Goal: Information Seeking & Learning: Learn about a topic

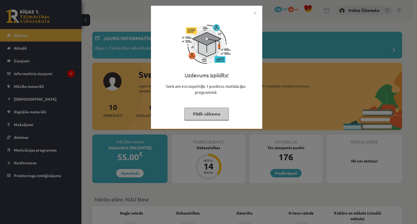
click at [212, 117] on button "Pildīt nākamo" at bounding box center [206, 114] width 45 height 12
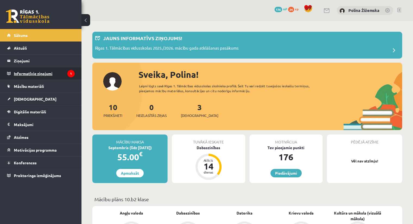
click at [54, 72] on legend "Informatīvie ziņojumi 1" at bounding box center [44, 73] width 61 height 12
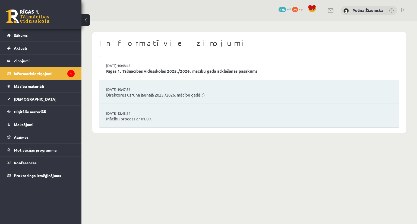
click at [151, 63] on li "02.09.2025 10:48:43 Rīgas 1. Tālmācības vidusskolas 2025./2026. mācību gada atk…" at bounding box center [249, 68] width 300 height 24
click at [140, 120] on link "Mācību process ar 01.09." at bounding box center [249, 119] width 286 height 6
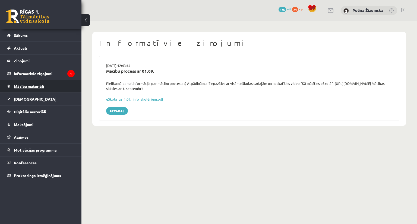
click at [36, 86] on span "Mācību materiāli" at bounding box center [29, 86] width 30 height 5
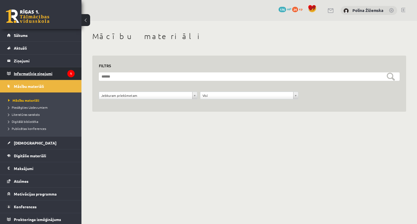
click at [46, 72] on legend "Informatīvie ziņojumi 1" at bounding box center [44, 73] width 61 height 12
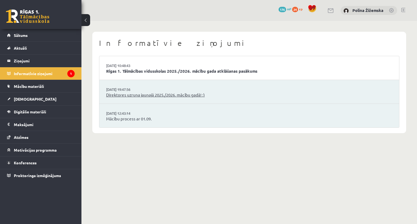
click at [152, 93] on link "Direktores uzruna jaunajā 2025./2026. mācību gadā! :)" at bounding box center [249, 95] width 286 height 6
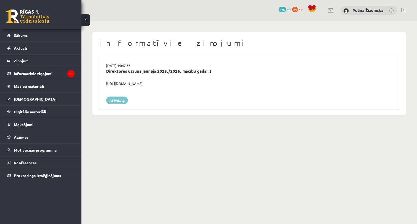
click at [113, 102] on link "Atpakaļ" at bounding box center [117, 101] width 22 height 8
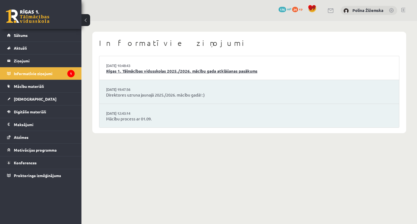
click at [154, 70] on link "Rīgas 1. Tālmācības vidusskolas 2025./2026. mācību gada atklāšanas pasākums" at bounding box center [249, 71] width 286 height 6
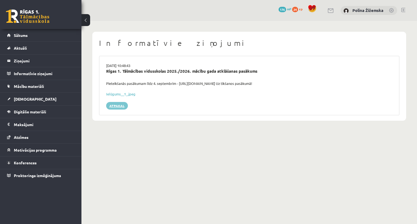
click at [119, 106] on link "Atpakaļ" at bounding box center [117, 106] width 22 height 8
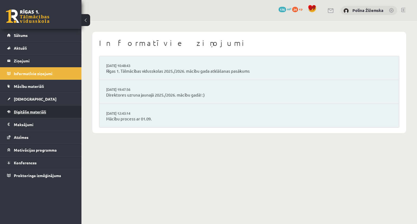
click at [39, 108] on link "Digitālie materiāli" at bounding box center [41, 112] width 68 height 12
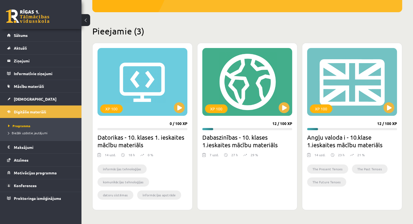
scroll to position [114, 0]
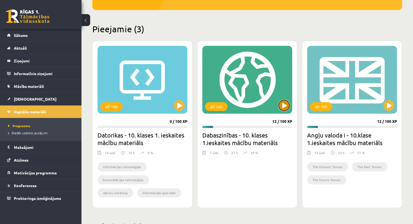
click at [283, 107] on button at bounding box center [284, 105] width 11 height 11
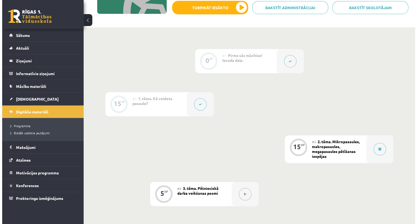
scroll to position [105, 0]
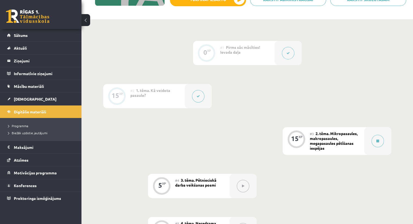
click at [193, 96] on button at bounding box center [198, 96] width 12 height 12
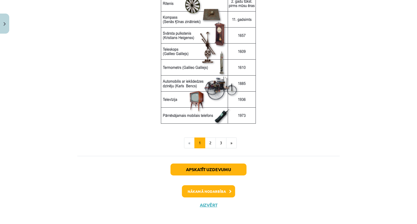
scroll to position [721, 0]
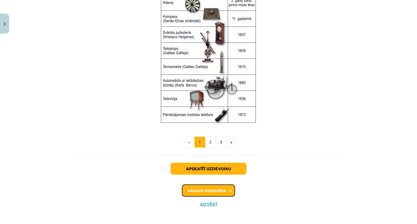
click at [211, 191] on button "Nākamā nodarbība" at bounding box center [208, 191] width 53 height 12
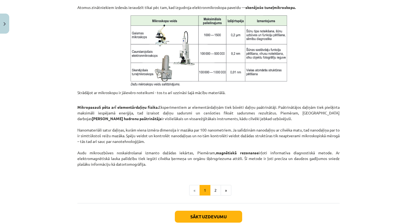
scroll to position [438, 0]
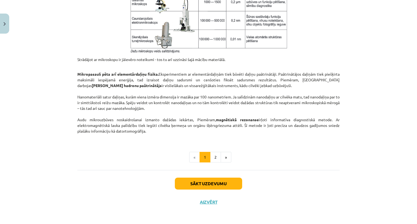
click at [194, 157] on li "«" at bounding box center [194, 157] width 11 height 11
click at [192, 157] on li "«" at bounding box center [194, 157] width 11 height 11
click at [201, 156] on button "1" at bounding box center [205, 157] width 11 height 11
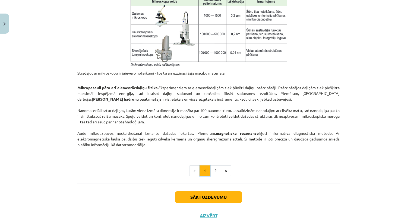
scroll to position [425, 0]
click at [207, 213] on button "Aizvērt" at bounding box center [208, 215] width 21 height 5
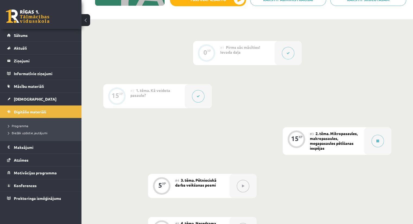
click at [197, 95] on icon at bounding box center [198, 96] width 3 height 3
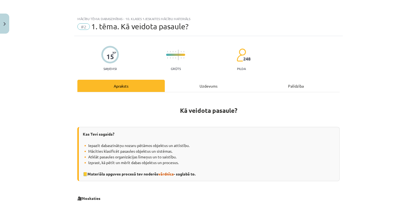
click at [216, 85] on div "Uzdevums" at bounding box center [208, 86] width 87 height 12
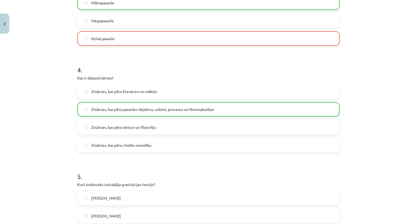
scroll to position [487, 0]
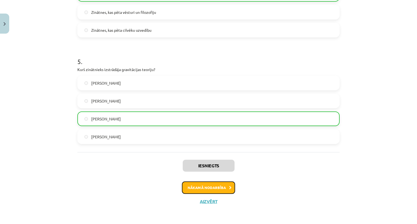
click at [193, 188] on button "Nākamā nodarbība" at bounding box center [208, 188] width 53 height 12
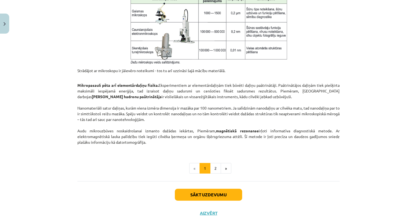
scroll to position [433, 0]
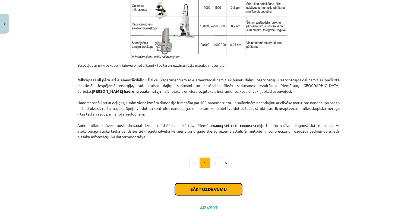
click at [215, 189] on button "Sākt uzdevumu" at bounding box center [208, 190] width 67 height 12
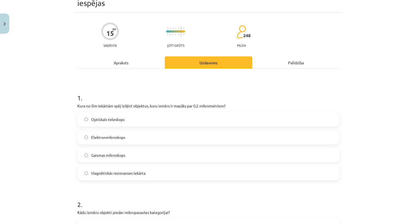
scroll to position [14, 0]
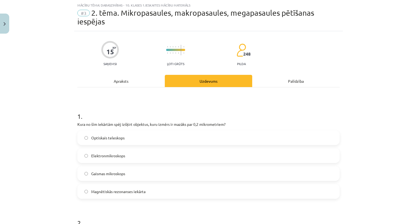
click at [151, 178] on label "Gaismas mikroskops" at bounding box center [208, 174] width 261 height 14
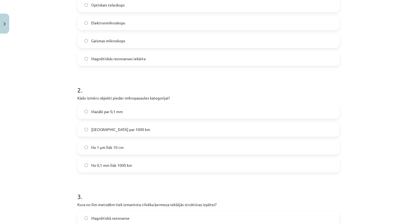
scroll to position [147, 0]
click at [87, 113] on label "Mazāki par 0,1 mm" at bounding box center [208, 112] width 261 height 14
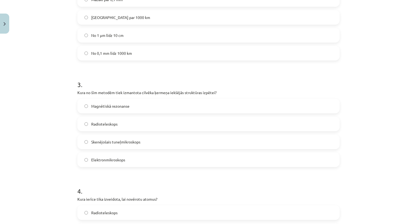
scroll to position [259, 0]
click at [112, 141] on span "Skenējošais tuneļmikroskops" at bounding box center [115, 142] width 49 height 6
click at [101, 162] on label "Elektronmikroskops" at bounding box center [208, 160] width 261 height 14
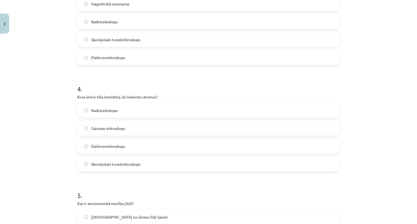
scroll to position [361, 0]
click at [87, 127] on label "Gaismas mikroskops" at bounding box center [208, 128] width 261 height 14
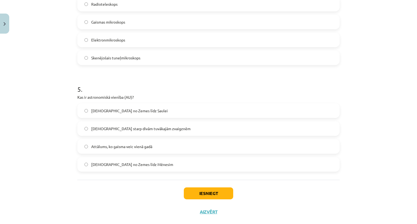
scroll to position [468, 0]
drag, startPoint x: 76, startPoint y: 97, endPoint x: 132, endPoint y: 98, distance: 55.9
click at [132, 98] on p "Kas ir astronomiskā vienība (AU)?" at bounding box center [208, 97] width 262 height 6
copy p "Kas ir astronomiskā vienība (AU)?"
click at [64, 115] on div "Mācību tēma: Dabaszinības - 10. klases 1.ieskaites mācību materiāls #3 2. tēma.…" at bounding box center [208, 112] width 417 height 224
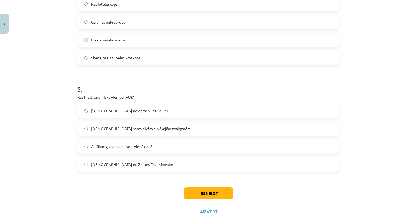
click at [96, 111] on span "Attālums no Zemes līdz Saulei" at bounding box center [129, 111] width 77 height 6
click at [203, 191] on button "Iesniegt" at bounding box center [208, 194] width 49 height 12
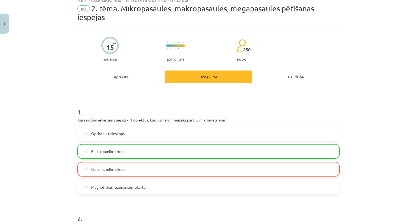
scroll to position [18, 0]
click at [278, 81] on div "Palīdzība" at bounding box center [295, 77] width 87 height 12
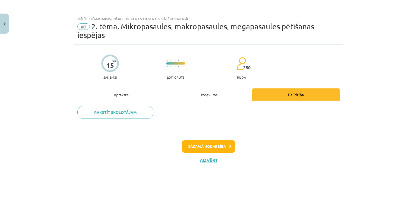
scroll to position [0, 0]
click at [219, 92] on div "Uzdevums" at bounding box center [208, 95] width 87 height 12
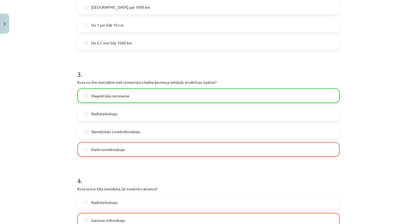
scroll to position [269, 0]
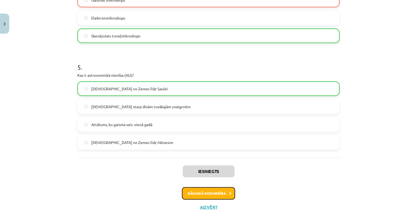
click at [199, 192] on button "Nākamā nodarbība" at bounding box center [208, 193] width 53 height 12
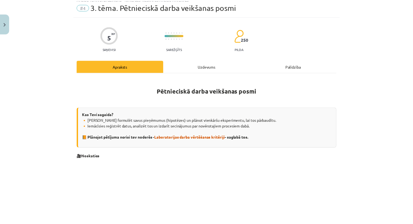
scroll to position [14, 0]
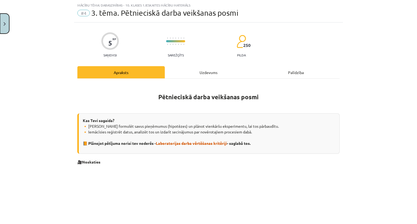
click at [4, 23] on img "Close" at bounding box center [5, 24] width 2 height 4
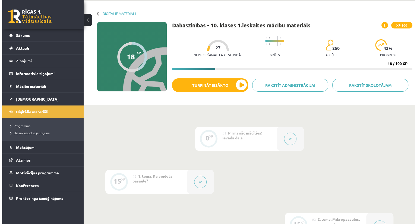
scroll to position [0, 0]
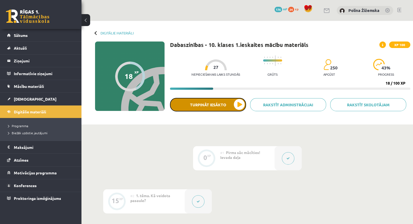
click at [235, 104] on button "Turpināt iesākto" at bounding box center [208, 105] width 76 height 14
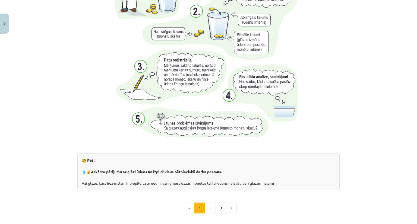
scroll to position [555, 0]
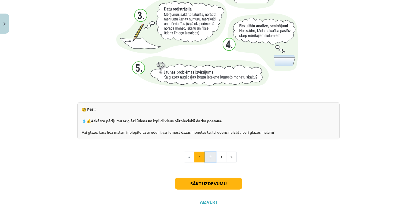
click at [206, 157] on button "2" at bounding box center [210, 157] width 11 height 11
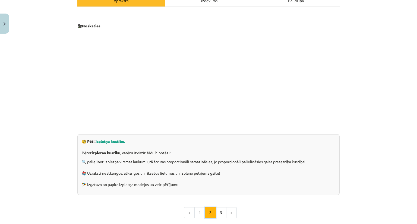
scroll to position [142, 0]
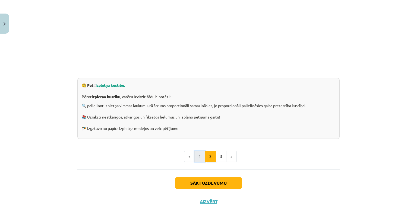
click at [197, 157] on button "1" at bounding box center [199, 156] width 11 height 11
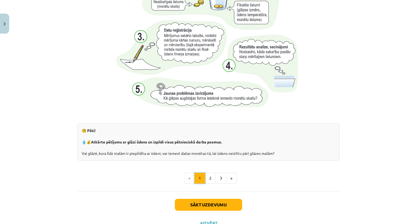
scroll to position [555, 0]
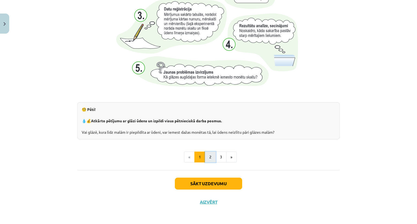
click at [207, 157] on button "2" at bounding box center [210, 157] width 11 height 11
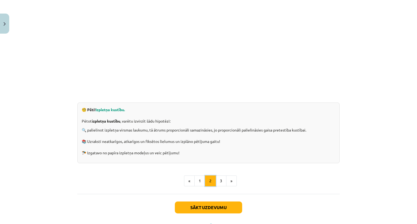
scroll to position [117, 0]
click at [219, 178] on button "3" at bounding box center [221, 181] width 11 height 11
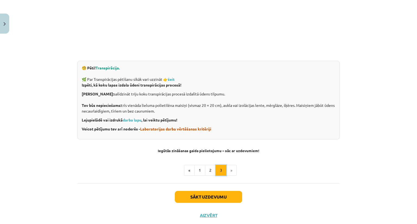
scroll to position [173, 0]
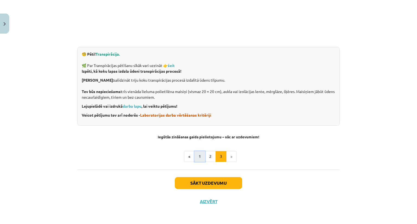
click at [194, 156] on button "1" at bounding box center [199, 156] width 11 height 11
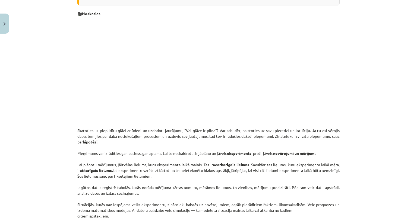
scroll to position [160, 0]
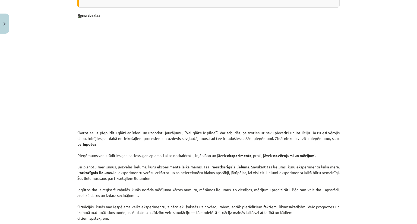
click at [349, 75] on div "Mācību tēma: Dabaszinības - 10. klases 1.ieskaites mācību materiāls #4 3. tēma.…" at bounding box center [208, 112] width 417 height 224
click at [313, 45] on p at bounding box center [208, 74] width 262 height 105
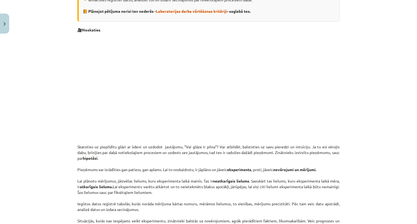
scroll to position [145, 0]
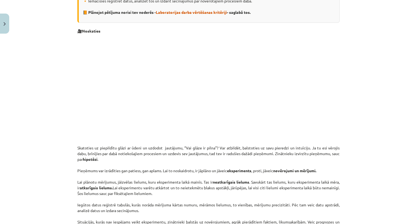
click at [305, 103] on p at bounding box center [208, 89] width 262 height 105
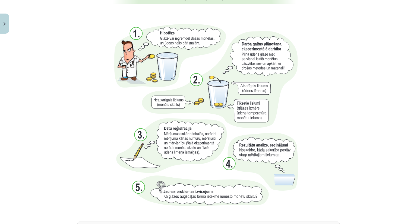
scroll to position [555, 0]
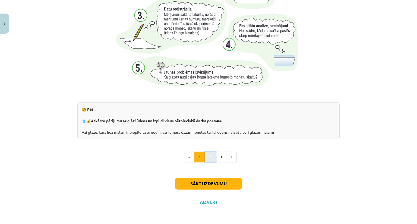
click at [206, 159] on button "2" at bounding box center [210, 157] width 11 height 11
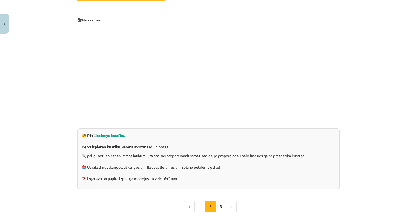
scroll to position [92, 0]
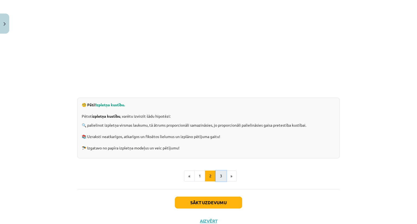
click at [217, 176] on button "3" at bounding box center [221, 176] width 11 height 11
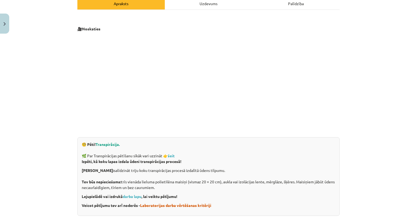
scroll to position [82, 0]
click at [319, 97] on p at bounding box center [208, 85] width 262 height 99
click at [319, 80] on p at bounding box center [208, 85] width 262 height 99
click at [132, 197] on link "darba lapu" at bounding box center [132, 197] width 19 height 5
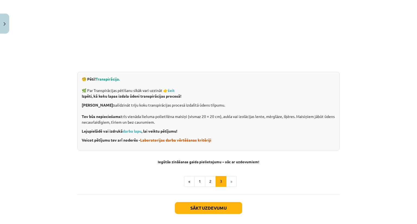
scroll to position [172, 0]
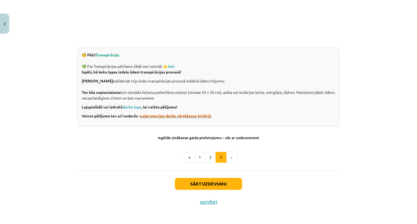
click at [193, 116] on span "Laboratorijas darba vērtēšanas kritēriji" at bounding box center [175, 115] width 71 height 5
click at [177, 116] on span "Laboratorijas darba vērtēšanas kritēriji" at bounding box center [175, 115] width 71 height 5
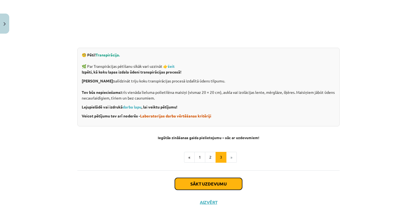
click at [207, 188] on button "Sākt uzdevumu" at bounding box center [208, 184] width 67 height 12
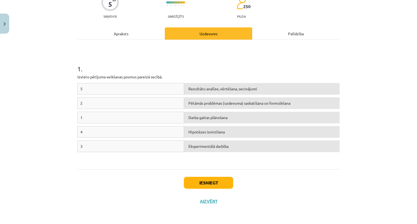
scroll to position [14, 0]
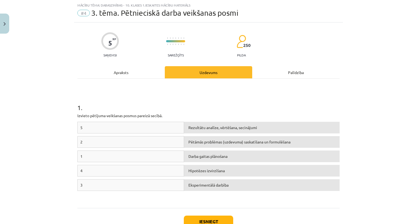
click at [121, 127] on div "5" at bounding box center [130, 128] width 107 height 12
click at [156, 101] on h1 "1 ." at bounding box center [208, 102] width 262 height 17
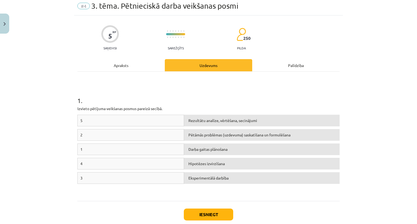
scroll to position [21, 0]
click at [125, 64] on div "Apraksts" at bounding box center [120, 65] width 87 height 12
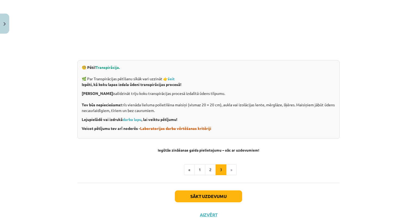
scroll to position [173, 0]
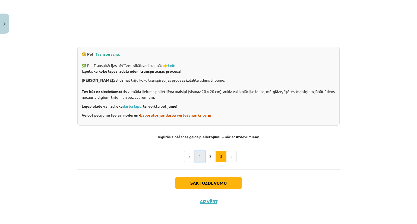
click at [200, 156] on button "1" at bounding box center [199, 156] width 11 height 11
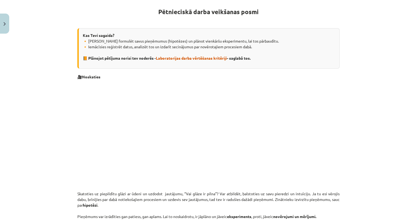
scroll to position [97, 0]
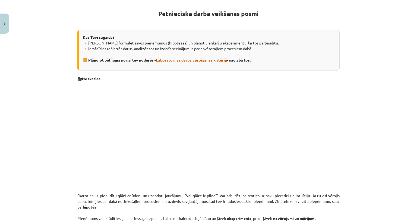
click at [312, 168] on p at bounding box center [208, 137] width 262 height 105
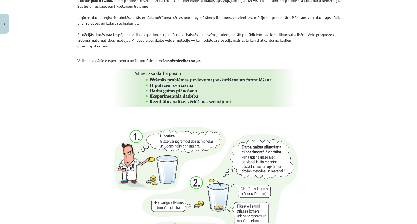
scroll to position [332, 0]
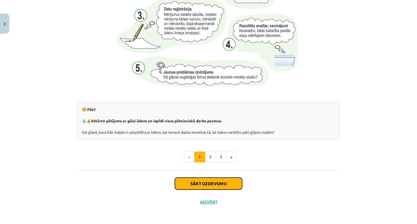
click at [212, 183] on button "Sākt uzdevumu" at bounding box center [208, 184] width 67 height 12
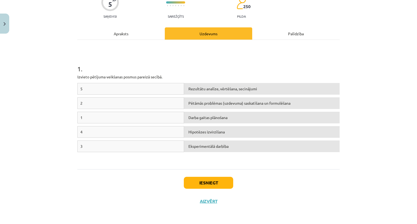
scroll to position [14, 0]
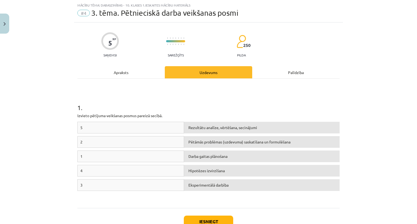
click at [171, 152] on div "1" at bounding box center [130, 157] width 107 height 12
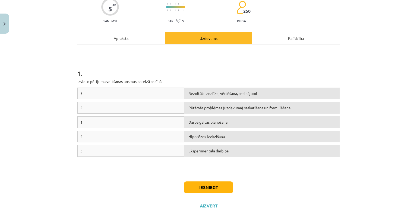
scroll to position [48, 0]
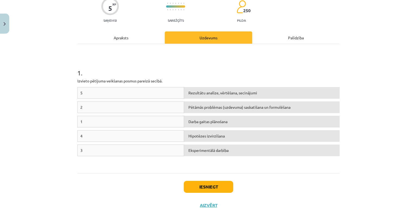
click at [81, 119] on div "1" at bounding box center [130, 122] width 107 height 12
click at [81, 113] on div "2 Pētāmās problēmas (uzdevuma) saskatīšana un formulēšana" at bounding box center [208, 109] width 262 height 14
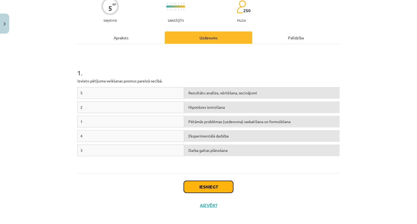
click at [205, 184] on button "Iesniegt" at bounding box center [208, 187] width 49 height 12
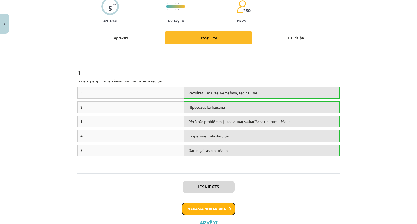
click at [219, 210] on button "Nākamā nodarbība" at bounding box center [208, 209] width 53 height 12
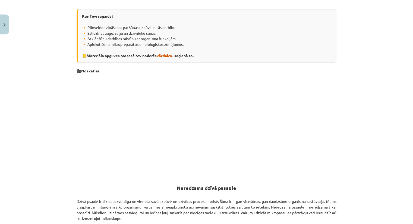
scroll to position [118, 0]
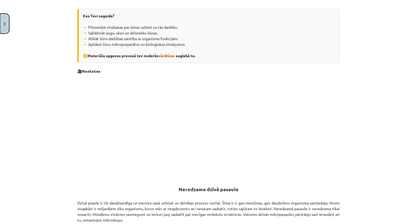
click at [6, 23] on button "Close" at bounding box center [4, 24] width 9 height 20
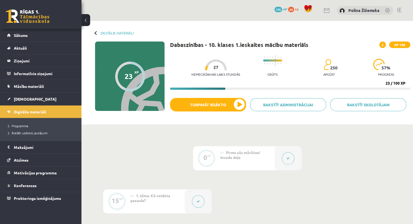
click at [330, 68] on span "250" at bounding box center [333, 67] width 7 height 5
click at [384, 43] on span at bounding box center [382, 45] width 7 height 7
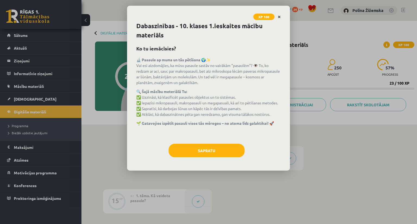
click at [283, 16] on link "Close" at bounding box center [279, 17] width 10 height 11
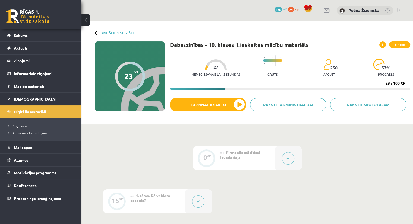
click at [128, 71] on div at bounding box center [130, 77] width 30 height 30
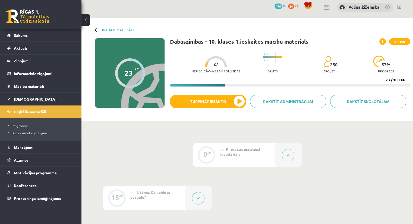
scroll to position [4, 0]
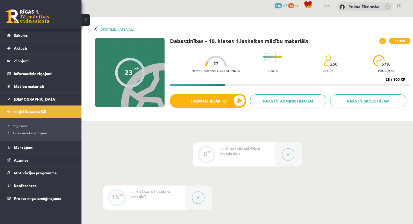
click at [31, 112] on span "Digitālie materiāli" at bounding box center [30, 111] width 32 height 5
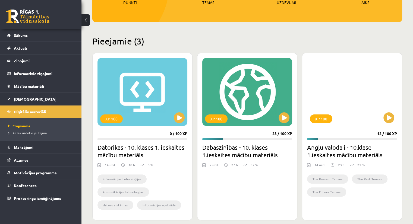
scroll to position [103, 0]
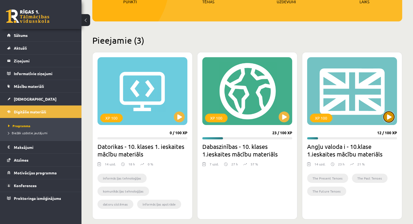
click at [392, 118] on button at bounding box center [388, 117] width 11 height 11
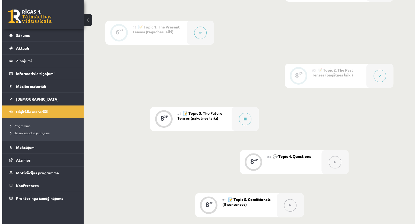
scroll to position [175, 0]
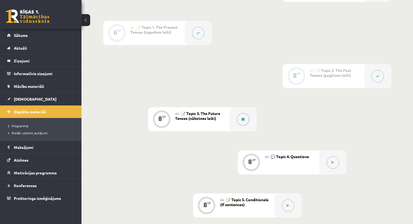
click at [238, 120] on button at bounding box center [243, 119] width 12 height 12
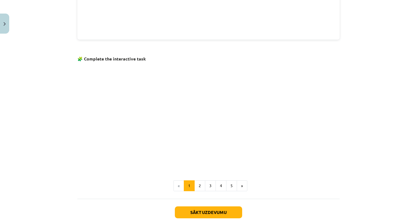
scroll to position [300, 0]
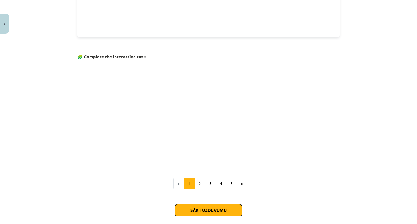
click at [192, 209] on button "Sākt uzdevumu" at bounding box center [208, 210] width 67 height 12
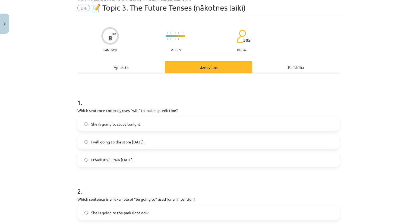
scroll to position [14, 0]
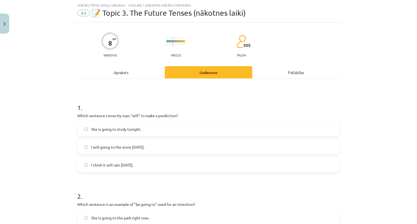
click at [109, 167] on span "I think it will rain tomorrow." at bounding box center [112, 165] width 42 height 6
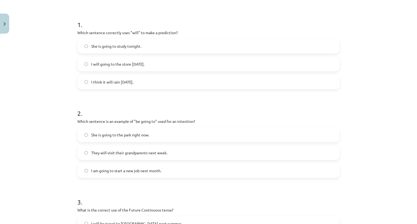
scroll to position [117, 0]
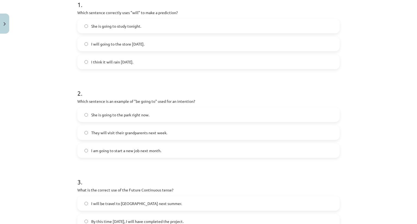
click at [89, 118] on label "She is going to the park right now." at bounding box center [208, 115] width 261 height 14
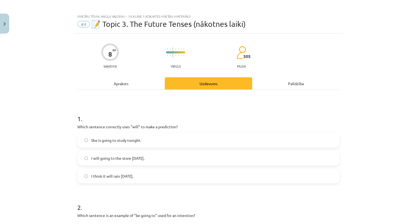
scroll to position [0, 0]
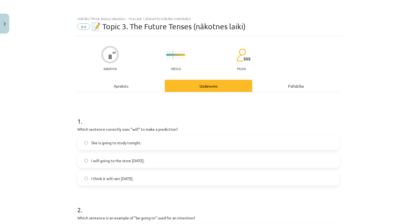
click at [127, 86] on div "Apraksts" at bounding box center [120, 86] width 87 height 12
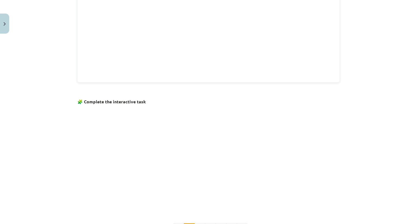
scroll to position [326, 0]
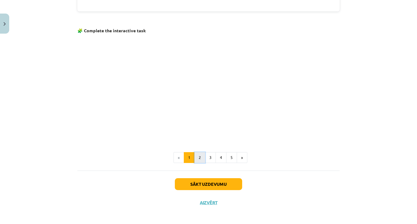
click at [197, 158] on button "2" at bounding box center [199, 157] width 11 height 11
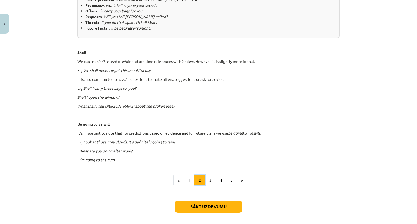
scroll to position [295, 0]
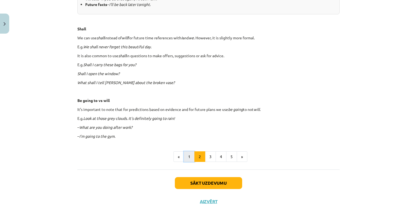
click at [187, 158] on button "1" at bounding box center [189, 157] width 11 height 11
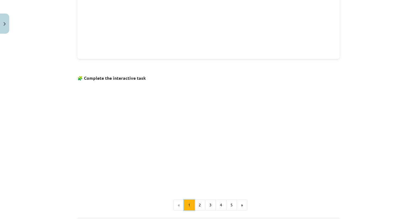
scroll to position [326, 0]
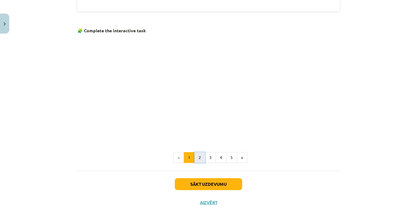
click at [199, 153] on button "2" at bounding box center [199, 157] width 11 height 11
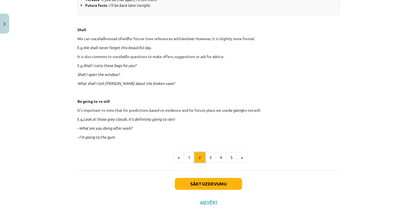
scroll to position [295, 0]
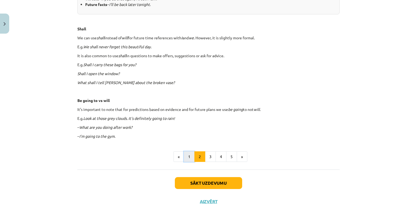
click at [186, 158] on button "1" at bounding box center [189, 157] width 11 height 11
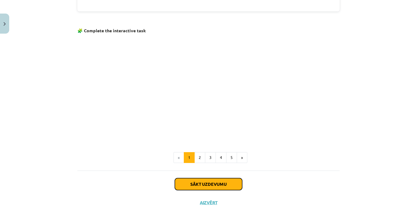
click at [185, 180] on button "Sākt uzdevumu" at bounding box center [208, 184] width 67 height 12
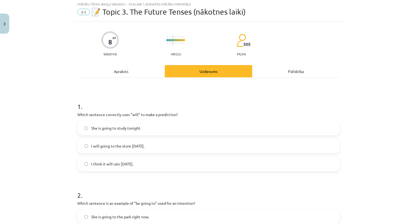
scroll to position [14, 0]
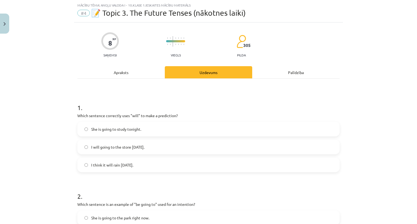
click at [138, 75] on div "Apraksts" at bounding box center [120, 72] width 87 height 12
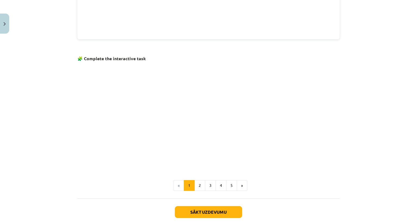
scroll to position [326, 0]
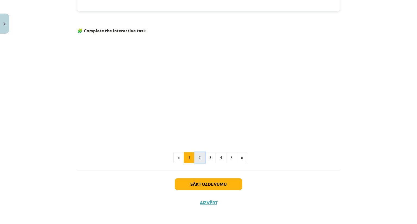
click at [199, 156] on button "2" at bounding box center [199, 157] width 11 height 11
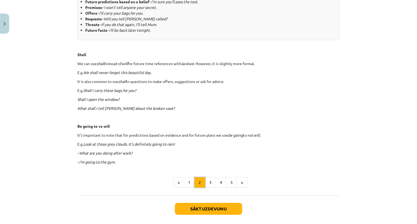
scroll to position [295, 0]
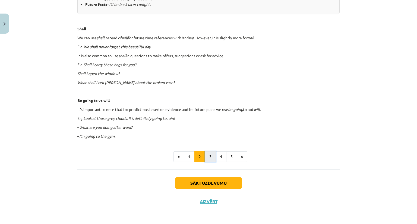
click at [207, 156] on button "3" at bounding box center [210, 157] width 11 height 11
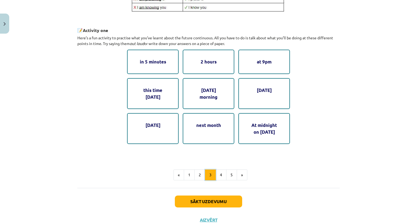
scroll to position [269, 0]
click at [216, 176] on button "4" at bounding box center [221, 175] width 11 height 11
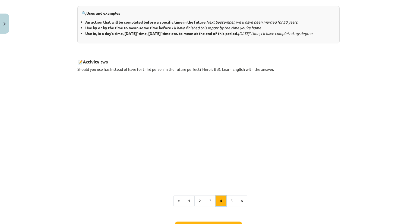
scroll to position [282, 0]
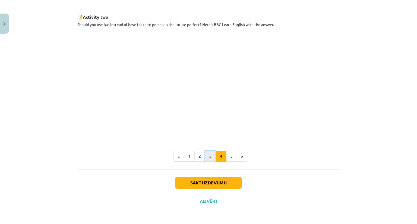
click at [209, 158] on button "3" at bounding box center [210, 156] width 11 height 11
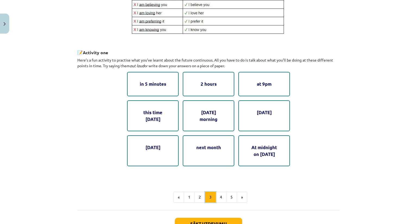
scroll to position [249, 0]
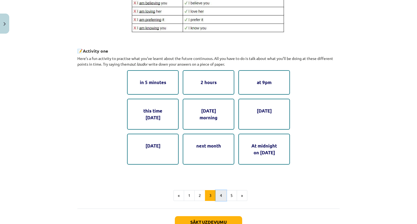
click at [217, 195] on button "4" at bounding box center [221, 195] width 11 height 11
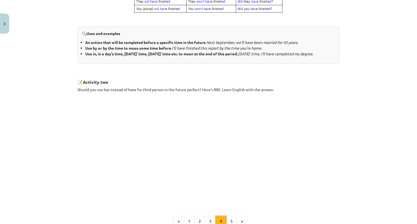
scroll to position [216, 0]
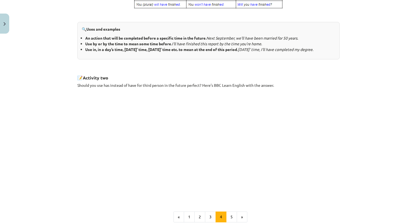
click at [45, 101] on div "Mācību tēma: Angļu valoda i - 10.klase 1.ieskaites mācību materiāls #4 📝 Topic …" at bounding box center [208, 112] width 417 height 224
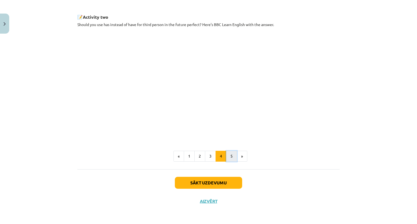
click at [227, 152] on button "5" at bounding box center [231, 156] width 11 height 11
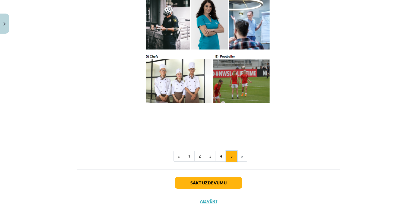
scroll to position [313, 0]
click at [213, 182] on button "Sākt uzdevumu" at bounding box center [208, 183] width 67 height 12
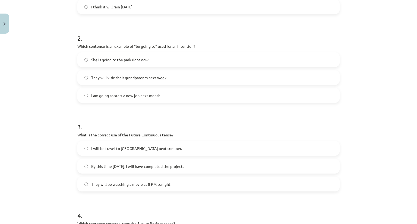
scroll to position [195, 0]
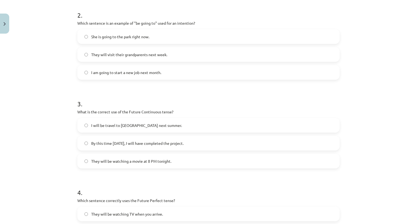
click at [96, 162] on span "They will be watching a movie at 8 PM tonight." at bounding box center [131, 162] width 80 height 6
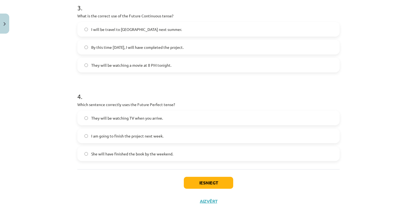
click at [84, 149] on label "She will have finished the book by the weekend." at bounding box center [208, 154] width 261 height 14
click at [194, 185] on button "Iesniegt" at bounding box center [208, 183] width 49 height 12
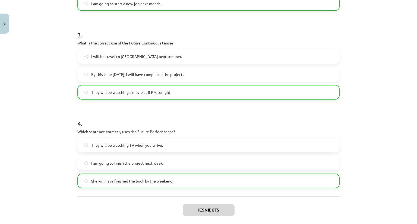
scroll to position [308, 0]
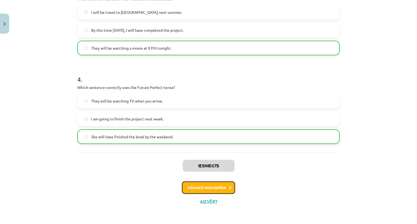
click at [202, 190] on button "Nākamā nodarbība" at bounding box center [208, 188] width 53 height 12
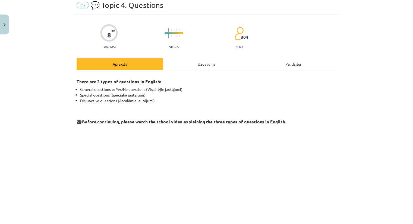
scroll to position [14, 0]
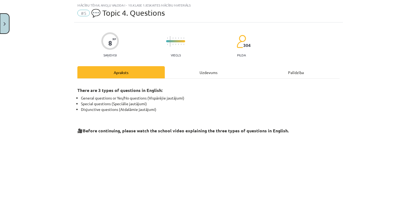
click at [2, 18] on button "Close" at bounding box center [4, 24] width 9 height 20
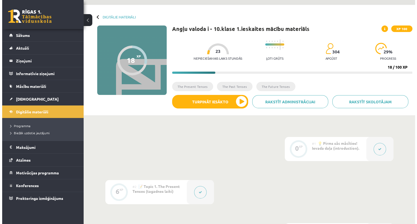
scroll to position [0, 0]
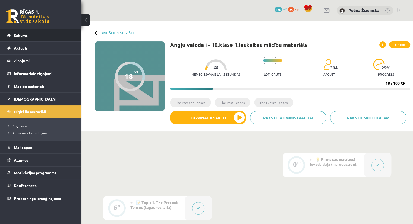
click at [37, 36] on link "Sākums" at bounding box center [41, 35] width 68 height 12
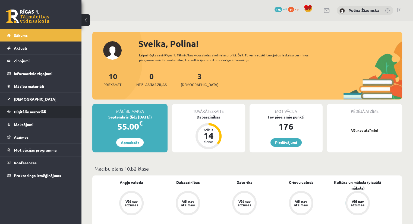
click at [33, 111] on span "Digitālie materiāli" at bounding box center [30, 111] width 32 height 5
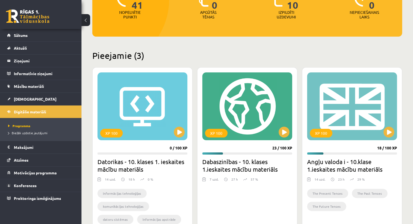
scroll to position [89, 0]
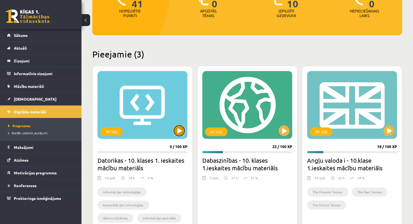
click at [180, 129] on button at bounding box center [179, 130] width 11 height 11
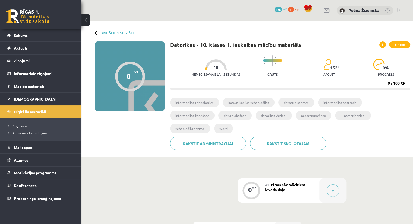
click at [333, 66] on span "1521" at bounding box center [335, 67] width 10 height 5
click at [331, 185] on button at bounding box center [333, 191] width 12 height 12
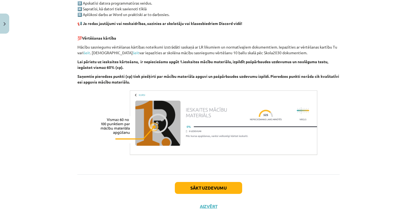
scroll to position [347, 0]
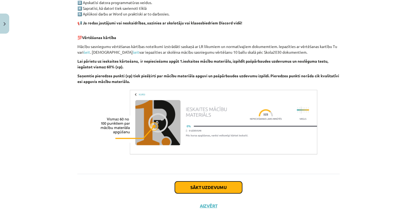
click at [189, 189] on button "Sākt uzdevumu" at bounding box center [208, 188] width 67 height 12
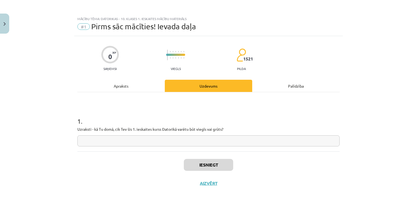
scroll to position [0, 0]
click at [165, 140] on input "text" at bounding box center [208, 140] width 262 height 11
type input "******"
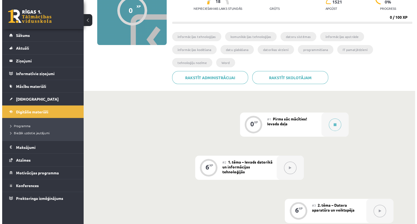
scroll to position [74, 0]
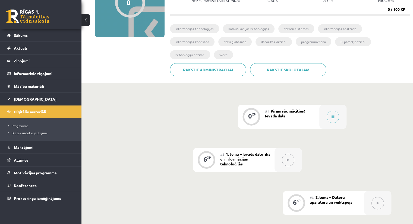
click at [300, 105] on div "#1 Pirms sāc mācīties! Ievada daļa" at bounding box center [292, 117] width 54 height 24
click at [326, 108] on div at bounding box center [332, 117] width 27 height 24
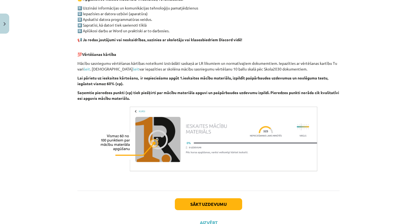
scroll to position [352, 0]
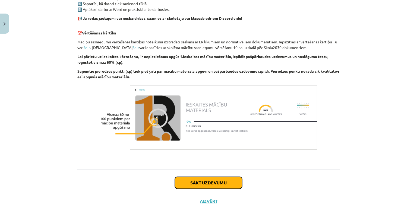
click at [212, 180] on button "Sākt uzdevumu" at bounding box center [208, 183] width 67 height 12
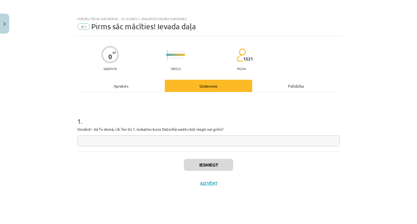
click at [163, 143] on input "text" at bounding box center [208, 140] width 262 height 11
type input "*"
type input "******"
click at [213, 169] on button "Iesniegt" at bounding box center [208, 165] width 49 height 12
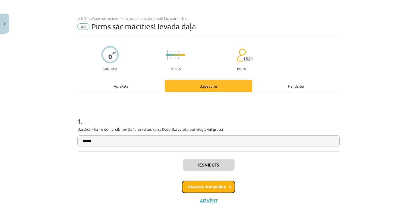
click at [216, 183] on button "Nākamā nodarbība" at bounding box center [208, 187] width 53 height 12
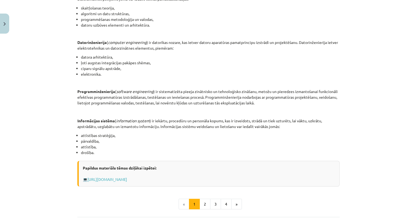
scroll to position [240, 0]
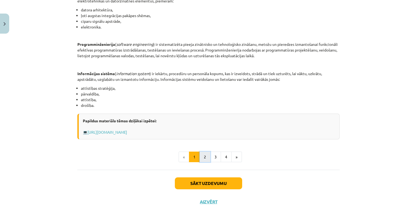
click at [200, 157] on button "2" at bounding box center [205, 157] width 11 height 11
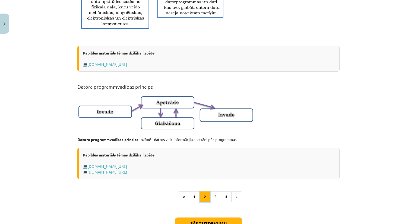
scroll to position [309, 0]
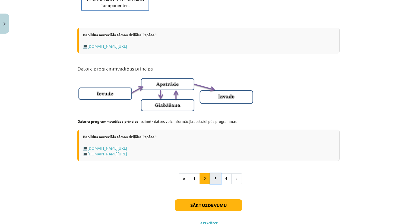
click at [210, 184] on button "3" at bounding box center [215, 178] width 11 height 11
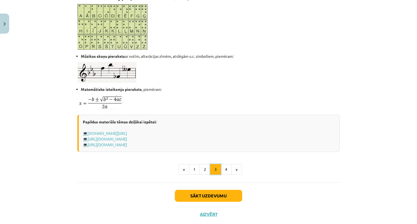
scroll to position [327, 0]
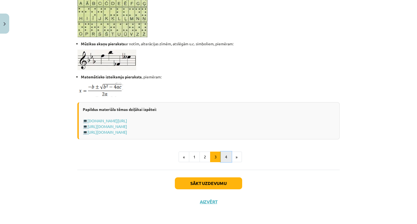
click at [225, 157] on button "4" at bounding box center [226, 157] width 11 height 11
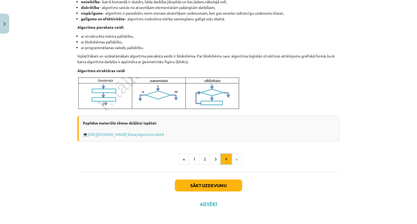
scroll to position [188, 0]
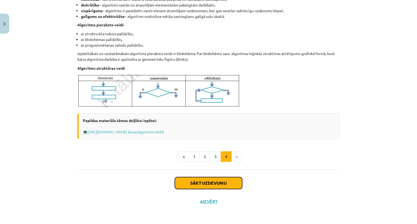
click at [194, 184] on button "Sākt uzdevumu" at bounding box center [208, 183] width 67 height 12
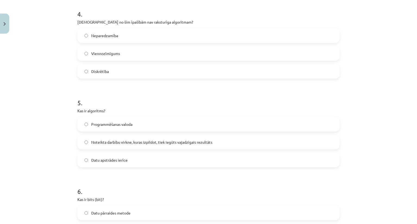
scroll to position [504, 0]
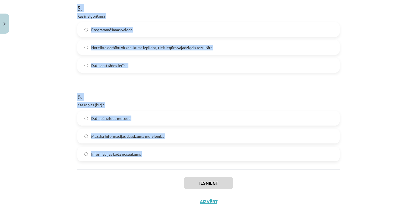
drag, startPoint x: 76, startPoint y: 114, endPoint x: 146, endPoint y: 185, distance: 100.0
copy form "Datoru veido… Korpuss, mātes plate un procesors Sistēmbloks, monitors un printe…"
click at [60, 86] on div "Mācību tēma: Datorikas - 10. klases 1. ieskaites mācību materiāls #2 1. tēma – …" at bounding box center [208, 112] width 417 height 224
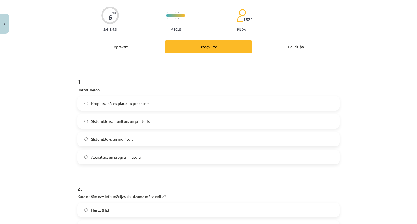
scroll to position [0, 0]
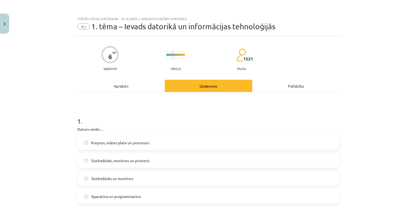
click at [92, 201] on label "Aparatūra un programmatūra" at bounding box center [208, 197] width 261 height 14
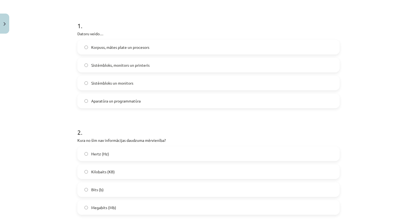
scroll to position [99, 0]
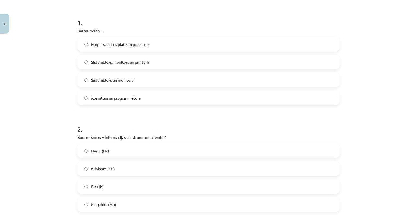
click at [91, 153] on span "Hertz (Hz)" at bounding box center [100, 151] width 18 height 6
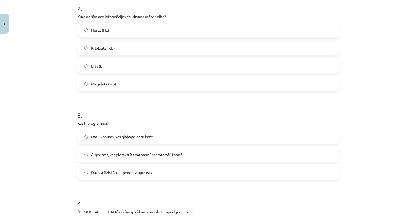
scroll to position [230, 0]
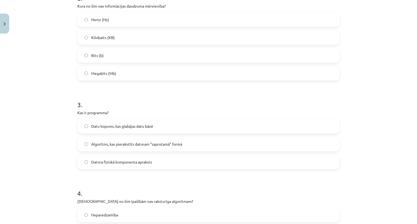
click at [88, 144] on label "Algoritms, kas pierakstīts datoram “saprotamā” formā" at bounding box center [208, 144] width 261 height 14
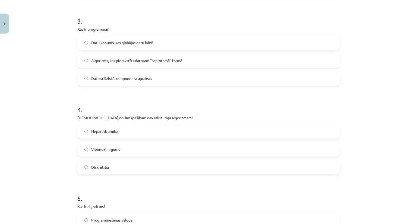
scroll to position [316, 0]
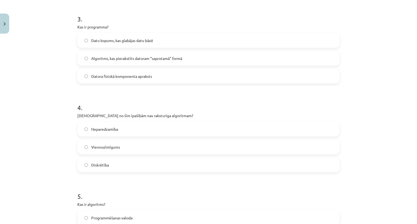
click at [90, 135] on label "Neparedzamība" at bounding box center [208, 129] width 261 height 14
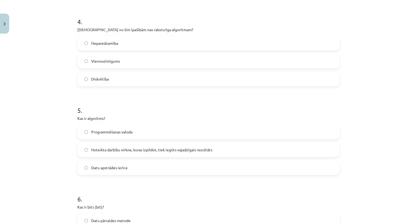
scroll to position [405, 0]
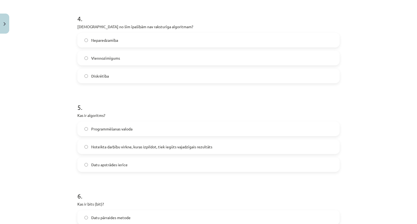
click at [96, 148] on span "Noteikta darbību virkne, kuras izpildot, tiek iegūts vajadzīgais rezultāts" at bounding box center [151, 147] width 121 height 6
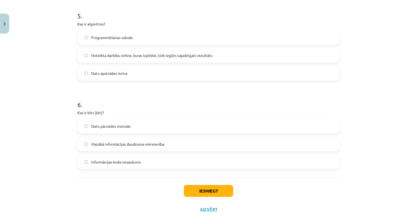
scroll to position [497, 0]
click at [102, 146] on span "Mazākā informācijas daudzuma mērvienība" at bounding box center [127, 144] width 73 height 6
click at [204, 193] on button "Iesniegt" at bounding box center [208, 191] width 49 height 12
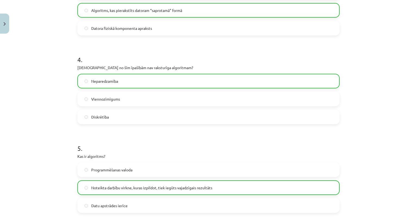
scroll to position [418, 0]
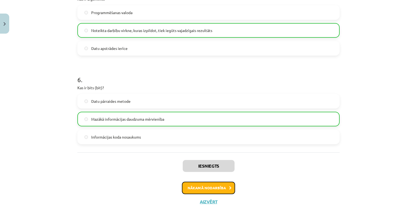
click at [202, 190] on button "Nākamā nodarbība" at bounding box center [208, 188] width 53 height 12
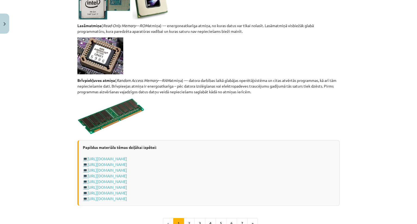
scroll to position [938, 0]
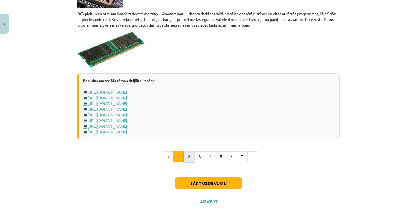
click at [187, 159] on button "2" at bounding box center [189, 157] width 11 height 11
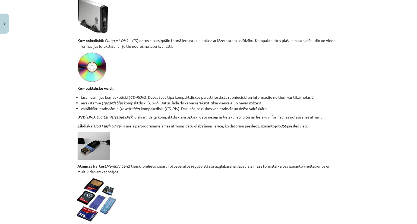
scroll to position [450, 0]
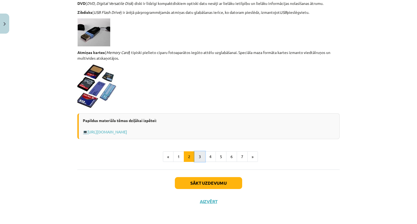
click at [201, 157] on button "3" at bounding box center [199, 157] width 11 height 11
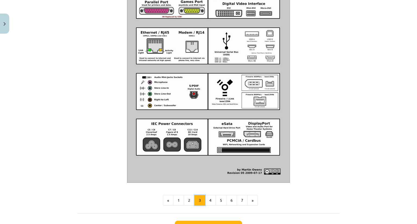
scroll to position [611, 0]
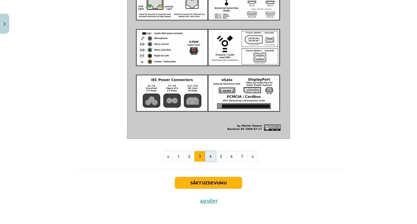
click at [205, 158] on button "4" at bounding box center [210, 156] width 11 height 11
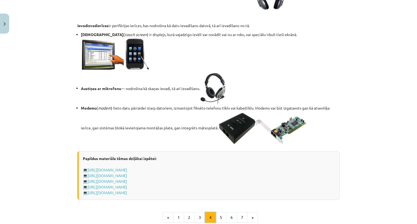
scroll to position [955, 0]
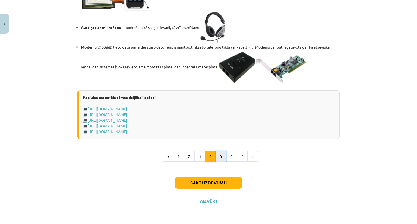
click at [223, 157] on button "5" at bounding box center [221, 156] width 11 height 11
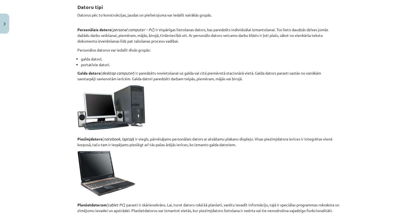
scroll to position [264, 0]
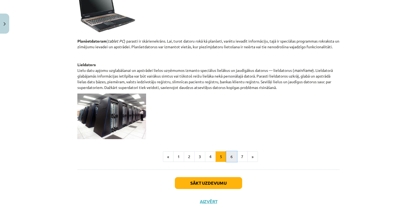
click at [230, 154] on button "6" at bounding box center [231, 157] width 11 height 11
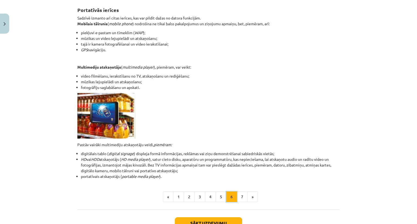
scroll to position [137, 0]
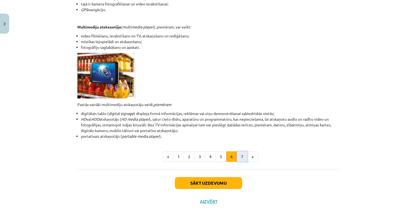
click at [239, 159] on button "7" at bounding box center [242, 157] width 11 height 11
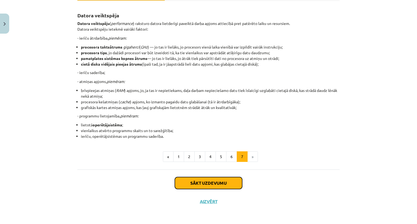
click at [193, 183] on button "Sākt uzdevumu" at bounding box center [208, 183] width 67 height 12
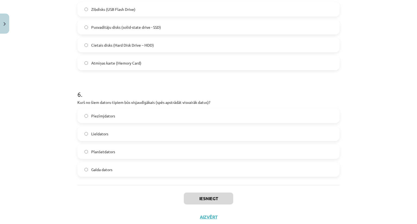
scroll to position [576, 0]
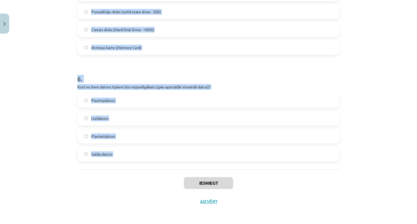
drag, startPoint x: 75, startPoint y: 115, endPoint x: 109, endPoint y: 171, distance: 65.6
copy form "Kura no šīm ir ievadizvadierīce? Monitors Pele Austiņas ar mikrofonu Interneta …"
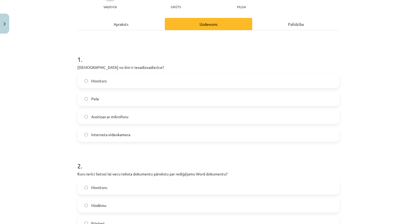
scroll to position [64, 0]
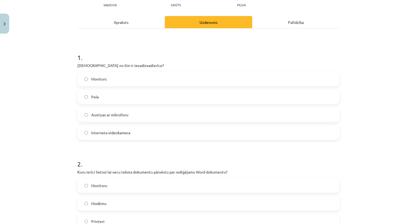
click at [96, 112] on span "Austiņas ar mikrofonu" at bounding box center [109, 115] width 37 height 6
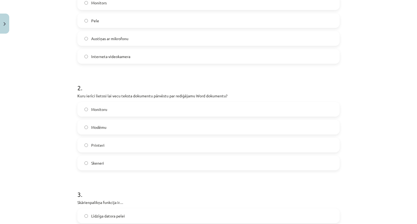
scroll to position [140, 0]
click at [101, 162] on span "Skeneri" at bounding box center [97, 163] width 13 height 6
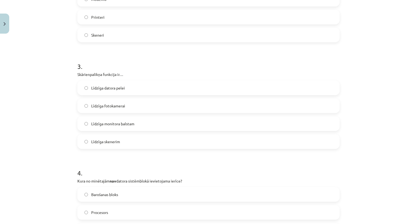
scroll to position [268, 0]
click at [105, 119] on label "Līdzīga monitora balstam" at bounding box center [208, 124] width 261 height 14
click at [105, 89] on span "Līdzīga datora pelei" at bounding box center [108, 88] width 34 height 6
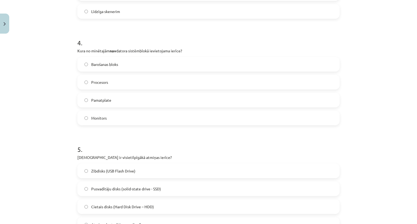
scroll to position [408, 0]
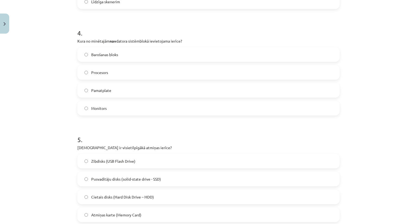
click at [112, 112] on label "Monitors" at bounding box center [208, 109] width 261 height 14
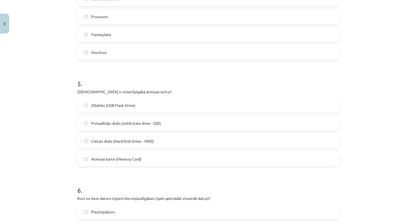
scroll to position [512, 0]
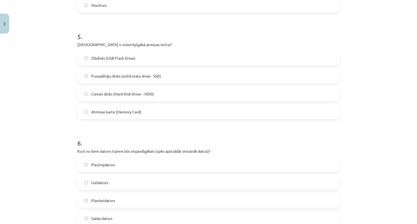
click at [108, 109] on span "Atmiņas karte (Memory Card)" at bounding box center [116, 112] width 50 height 6
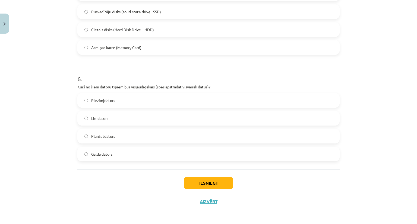
click at [106, 119] on span "Lieldators" at bounding box center [99, 119] width 17 height 6
click at [202, 183] on button "Iesniegt" at bounding box center [208, 183] width 49 height 12
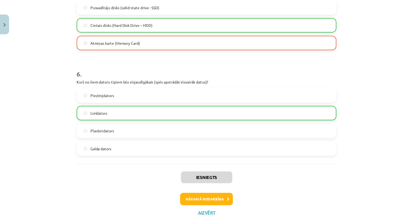
scroll to position [583, 0]
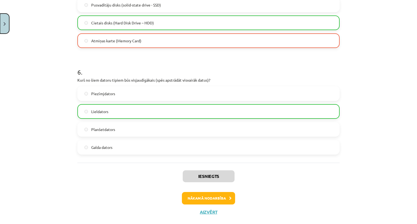
click at [5, 26] on button "Close" at bounding box center [4, 24] width 9 height 20
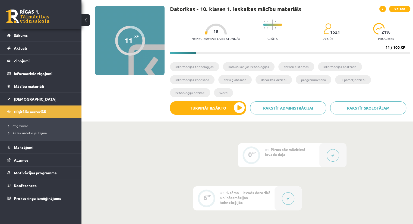
scroll to position [0, 0]
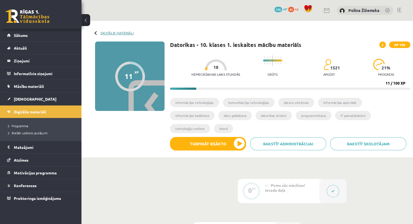
click at [112, 32] on link "Digitālie materiāli" at bounding box center [116, 33] width 33 height 4
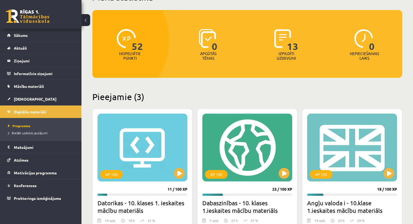
scroll to position [92, 0]
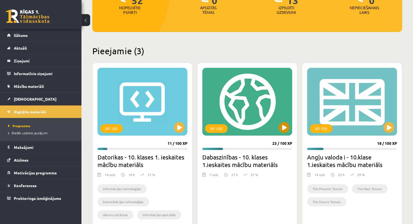
click at [235, 109] on div "XP 100" at bounding box center [247, 102] width 90 height 68
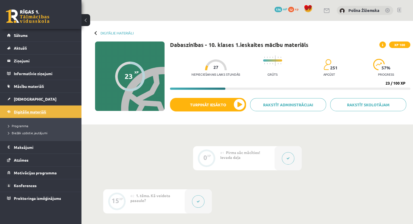
click at [48, 111] on link "Digitālie materiāli" at bounding box center [41, 112] width 68 height 12
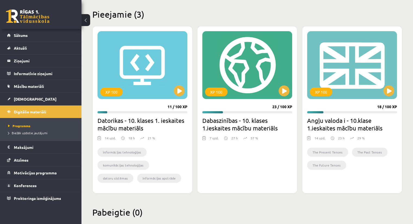
scroll to position [129, 0]
click at [36, 110] on span "Digitālie materiāli" at bounding box center [30, 111] width 32 height 5
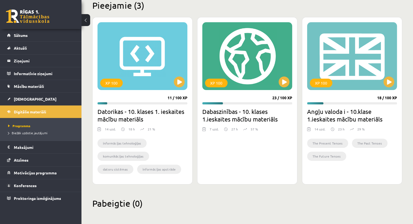
scroll to position [140, 0]
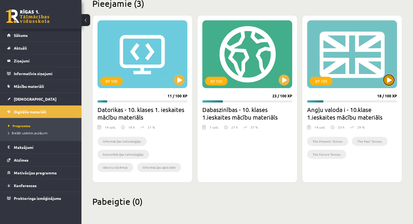
click at [391, 81] on button at bounding box center [388, 80] width 11 height 11
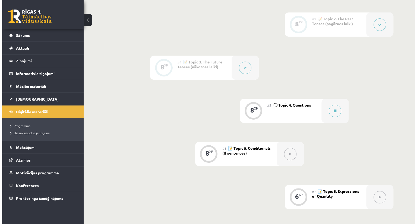
scroll to position [229, 0]
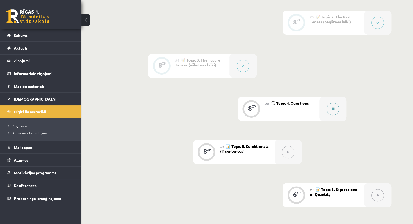
click at [334, 106] on button at bounding box center [333, 109] width 12 height 12
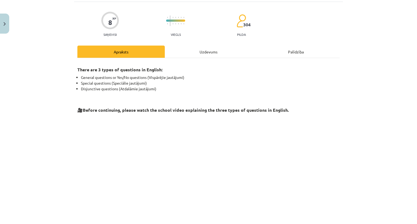
scroll to position [109, 0]
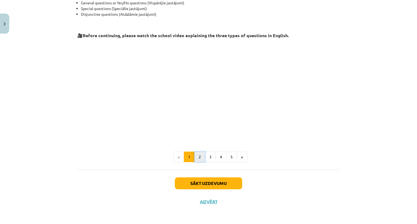
click at [197, 161] on button "2" at bounding box center [199, 157] width 11 height 11
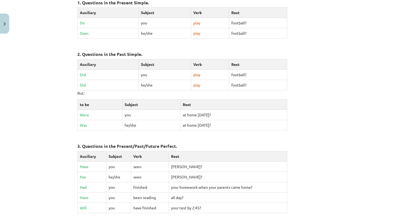
scroll to position [236, 0]
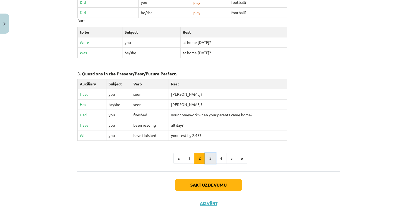
click at [209, 154] on button "3" at bounding box center [210, 158] width 11 height 11
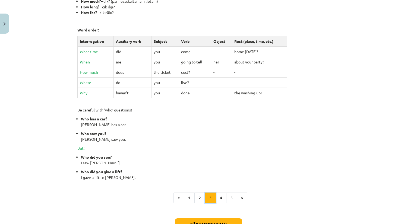
scroll to position [215, 0]
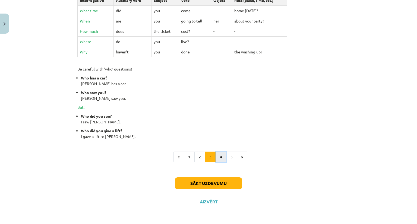
click at [217, 159] on button "4" at bounding box center [221, 157] width 11 height 11
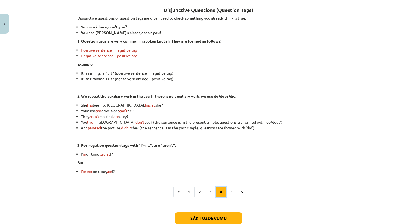
scroll to position [132, 0]
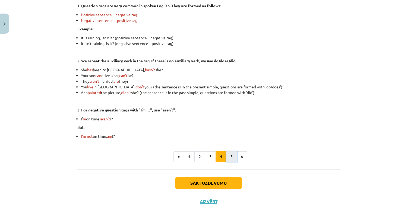
click at [232, 159] on button "5" at bounding box center [231, 157] width 11 height 11
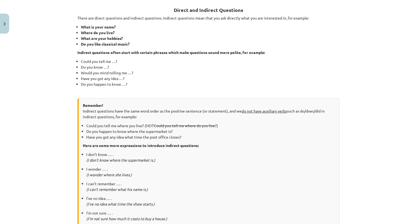
scroll to position [263, 0]
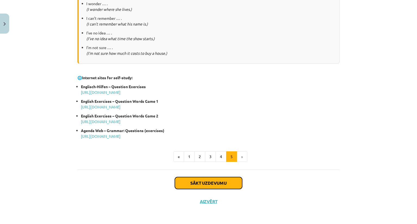
click at [216, 188] on button "Sākt uzdevumu" at bounding box center [208, 183] width 67 height 12
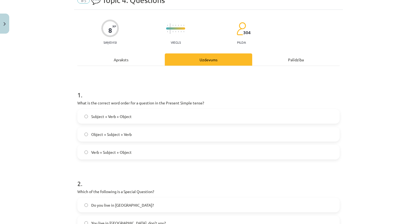
scroll to position [26, 0]
click at [132, 61] on div "Apraksts" at bounding box center [120, 60] width 87 height 12
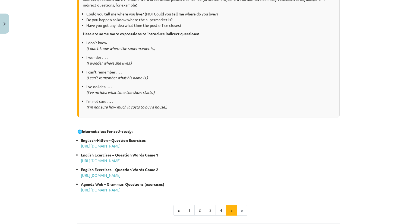
scroll to position [263, 0]
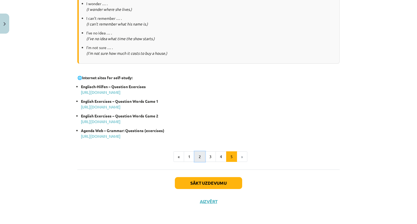
click at [194, 160] on button "2" at bounding box center [199, 157] width 11 height 11
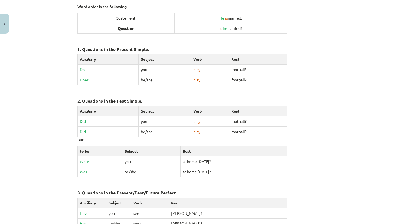
scroll to position [117, 0]
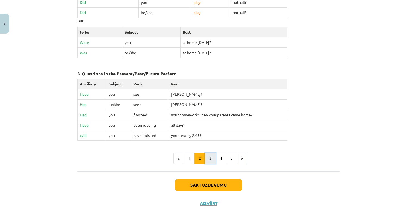
click at [213, 157] on button "3" at bounding box center [210, 158] width 11 height 11
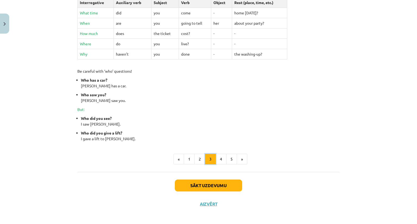
scroll to position [215, 0]
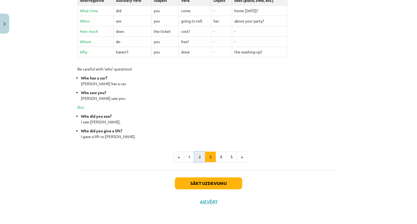
click at [199, 158] on button "2" at bounding box center [199, 157] width 11 height 11
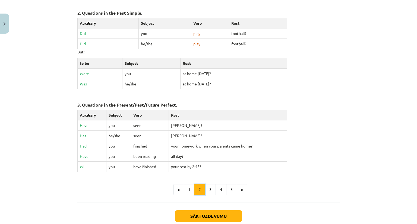
scroll to position [217, 0]
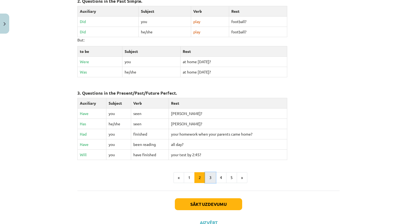
click at [206, 176] on button "3" at bounding box center [210, 177] width 11 height 11
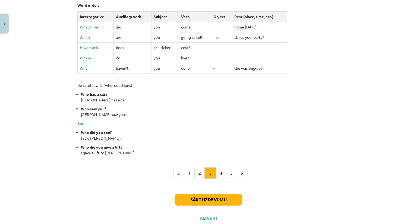
scroll to position [215, 0]
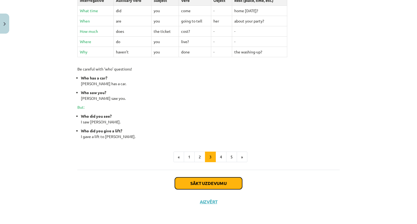
click at [231, 178] on button "Sākt uzdevumu" at bounding box center [208, 184] width 67 height 12
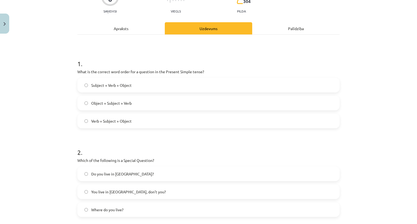
scroll to position [58, 0]
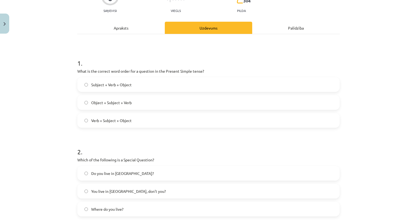
click at [87, 80] on label "Subject + Verb + Object" at bounding box center [208, 85] width 261 height 14
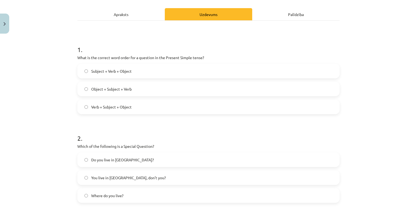
scroll to position [0, 0]
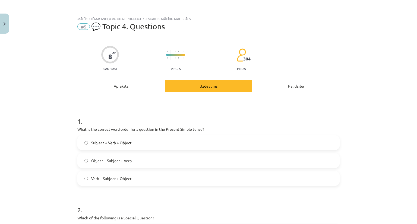
click at [121, 88] on div "Apraksts" at bounding box center [120, 86] width 87 height 12
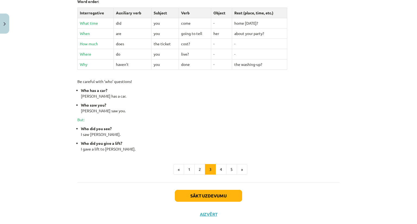
scroll to position [203, 0]
click at [191, 192] on button "Sākt uzdevumu" at bounding box center [208, 196] width 67 height 12
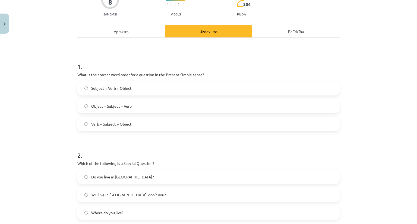
scroll to position [77, 0]
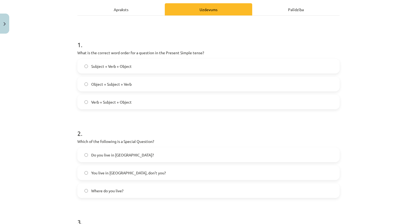
click at [124, 11] on div "Apraksts" at bounding box center [120, 9] width 87 height 12
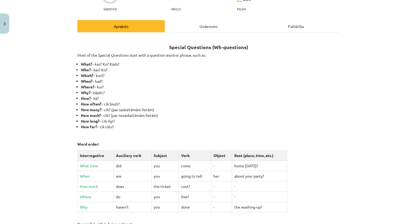
scroll to position [69, 0]
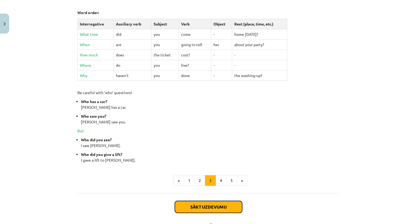
click at [194, 205] on button "Sākt uzdevumu" at bounding box center [208, 207] width 67 height 12
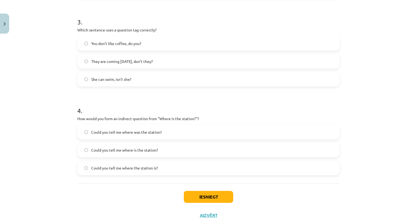
scroll to position [277, 0]
click at [99, 40] on label "You don’t like coffee, do you?" at bounding box center [208, 44] width 261 height 14
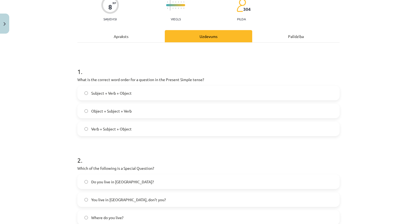
click at [112, 41] on div "Apraksts" at bounding box center [120, 36] width 87 height 12
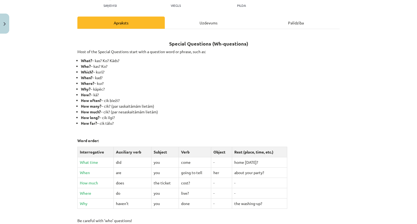
scroll to position [68, 0]
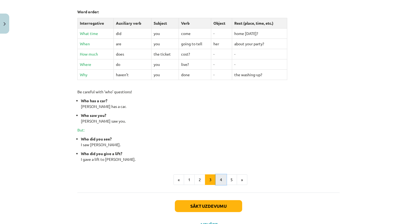
click at [217, 180] on button "4" at bounding box center [221, 180] width 11 height 11
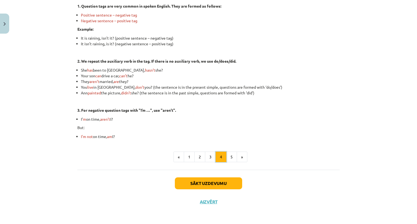
scroll to position [132, 0]
click at [224, 182] on button "Sākt uzdevumu" at bounding box center [208, 183] width 67 height 12
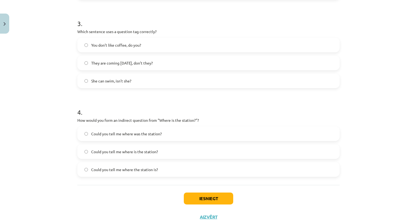
scroll to position [291, 0]
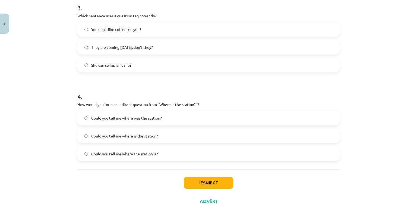
click at [102, 153] on span "Could you tell me where the station is?" at bounding box center [124, 154] width 67 height 6
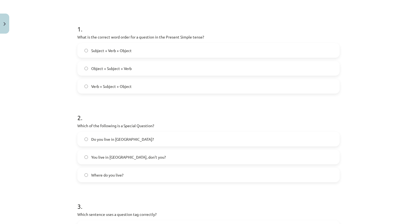
scroll to position [92, 0]
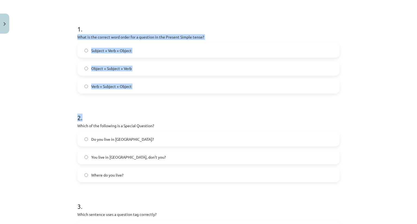
drag, startPoint x: 76, startPoint y: 36, endPoint x: 157, endPoint y: 97, distance: 102.1
click at [157, 97] on form "1 . What is the correct word order for a question in the Present Simple tense? …" at bounding box center [208, 188] width 262 height 344
copy form "What is the correct word order for a question in the Present Simple tense? Subj…"
click at [63, 92] on div "Mācību tēma: Angļu valoda i - 10.klase 1.ieskaites mācību materiāls #5 💬 Topic …" at bounding box center [208, 112] width 417 height 224
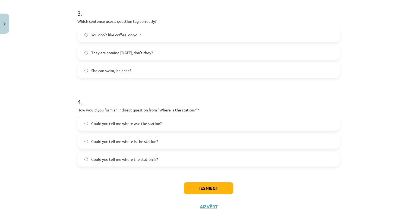
scroll to position [291, 0]
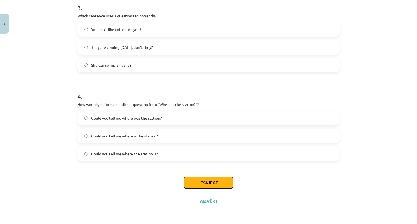
click at [193, 184] on button "Iesniegt" at bounding box center [208, 183] width 49 height 12
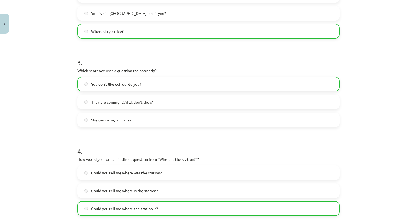
scroll to position [308, 0]
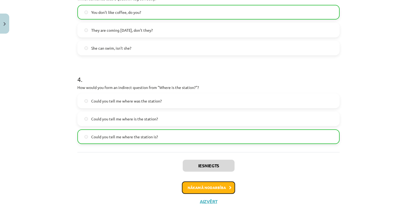
click at [191, 189] on button "Nākamā nodarbība" at bounding box center [208, 188] width 53 height 12
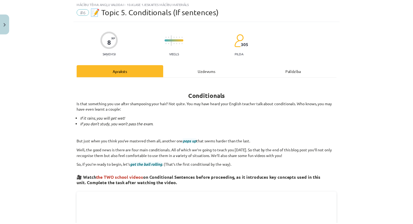
scroll to position [14, 0]
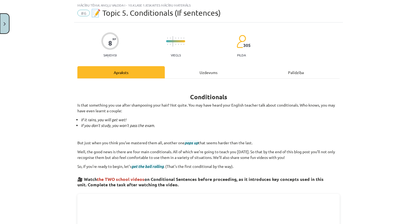
click at [0, 22] on button "Close" at bounding box center [4, 24] width 9 height 20
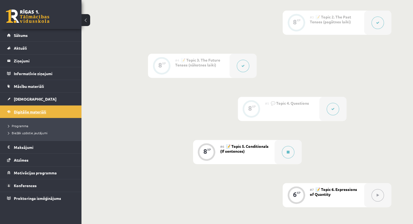
click at [42, 112] on span "Digitālie materiāli" at bounding box center [30, 111] width 32 height 5
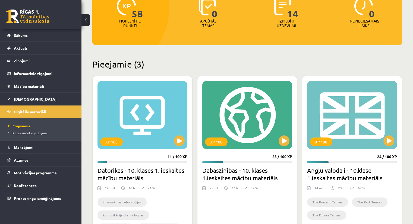
scroll to position [78, 0]
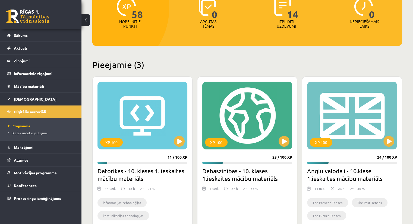
click at [317, 67] on h2 "Pieejamie (3)" at bounding box center [247, 64] width 310 height 11
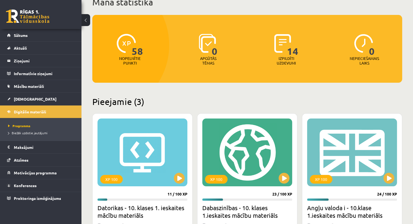
scroll to position [41, 0]
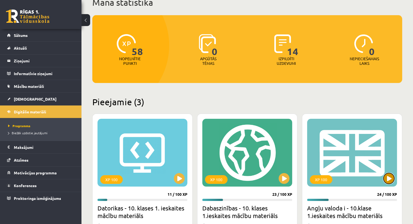
click at [386, 177] on button at bounding box center [388, 178] width 11 height 11
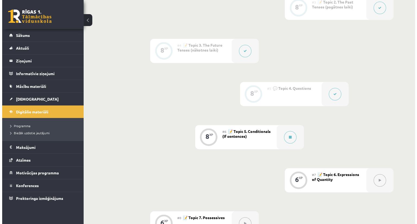
scroll to position [251, 0]
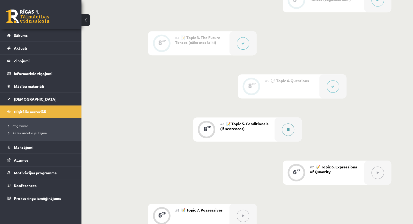
click at [285, 131] on button at bounding box center [288, 130] width 12 height 12
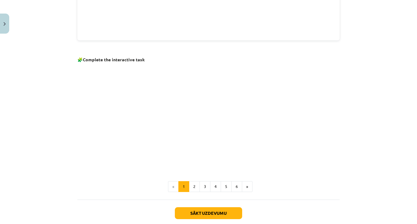
scroll to position [320, 0]
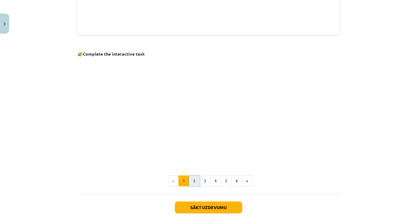
click at [191, 179] on button "2" at bounding box center [194, 181] width 11 height 11
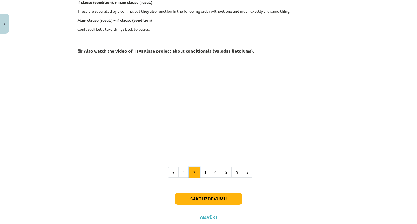
scroll to position [213, 0]
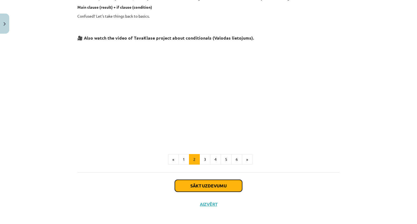
click at [192, 186] on button "Sākt uzdevumu" at bounding box center [208, 186] width 67 height 12
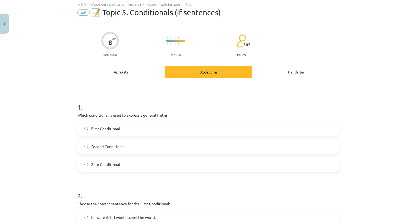
scroll to position [14, 0]
click at [115, 70] on div "Apraksts" at bounding box center [120, 72] width 87 height 12
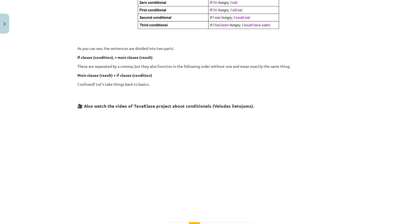
scroll to position [215, 0]
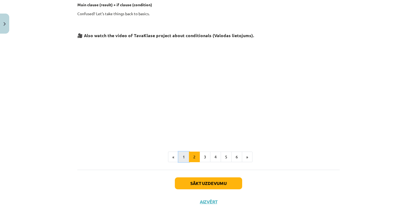
click at [182, 157] on button "1" at bounding box center [183, 157] width 11 height 11
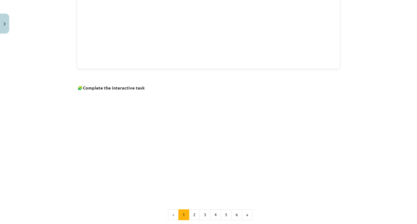
scroll to position [292, 0]
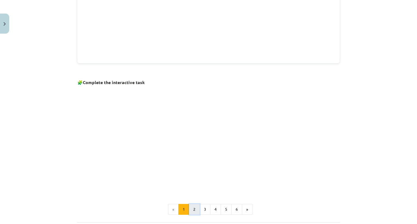
click at [189, 208] on button "2" at bounding box center [194, 209] width 11 height 11
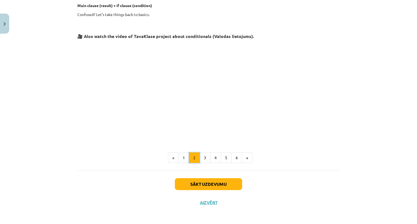
scroll to position [215, 0]
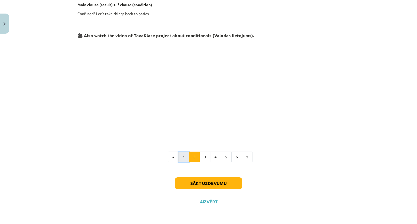
click at [184, 156] on button "1" at bounding box center [183, 157] width 11 height 11
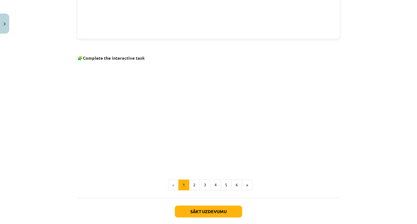
scroll to position [344, 0]
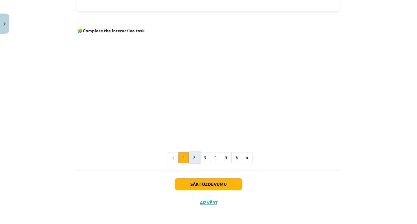
click at [194, 159] on button "2" at bounding box center [194, 157] width 11 height 11
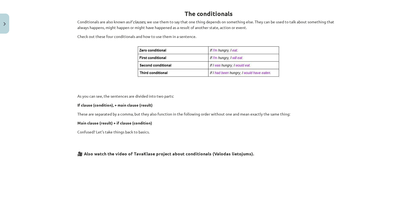
scroll to position [215, 0]
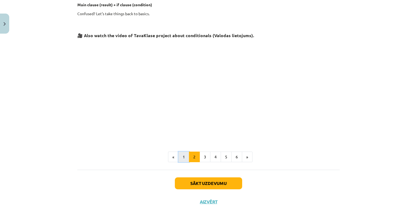
click at [184, 157] on button "1" at bounding box center [183, 157] width 11 height 11
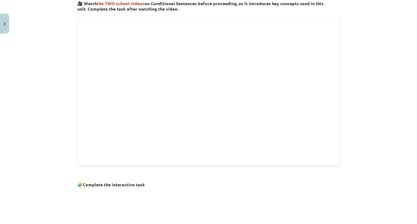
scroll to position [192, 0]
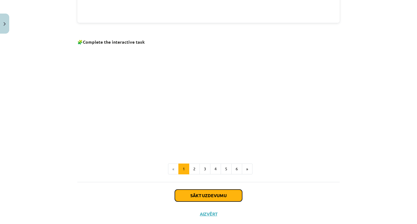
click at [188, 195] on button "Sākt uzdevumu" at bounding box center [208, 196] width 67 height 12
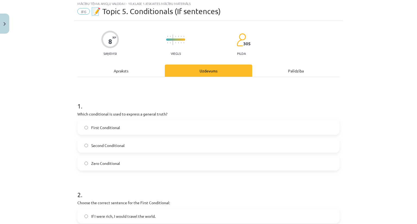
scroll to position [14, 0]
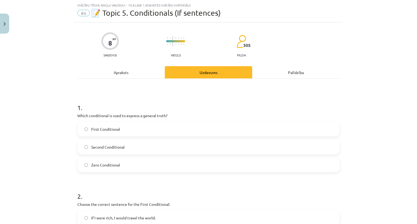
click at [99, 163] on span "Zero Conditional" at bounding box center [105, 165] width 29 height 6
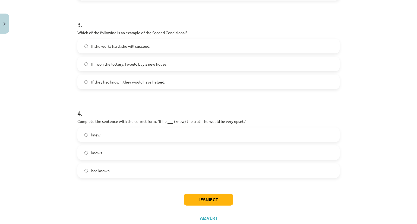
scroll to position [291, 0]
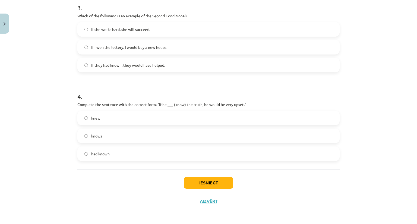
click at [98, 121] on label "knew" at bounding box center [208, 118] width 261 height 14
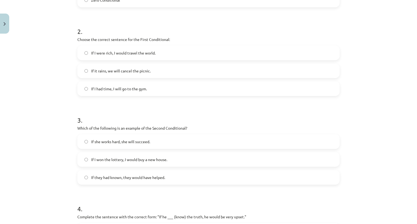
scroll to position [178, 0]
click at [94, 159] on span "If I won the lottery, I would buy a new house." at bounding box center [129, 160] width 76 height 6
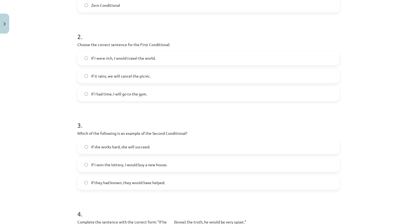
scroll to position [174, 0]
click at [91, 78] on span "If it rains, we will cancel the picnic." at bounding box center [120, 76] width 59 height 6
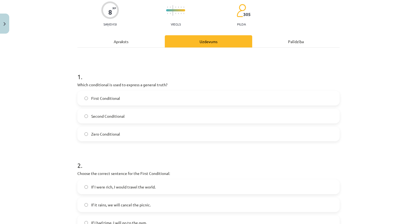
scroll to position [0, 0]
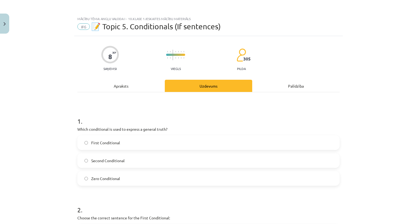
click at [119, 88] on div "Apraksts" at bounding box center [120, 86] width 87 height 12
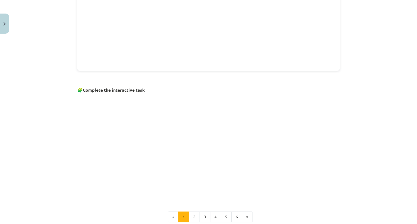
scroll to position [344, 0]
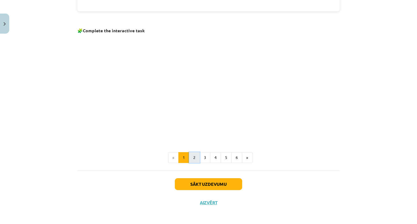
click at [189, 160] on button "2" at bounding box center [194, 157] width 11 height 11
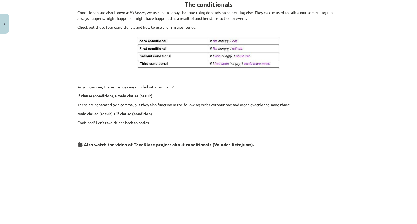
scroll to position [97, 0]
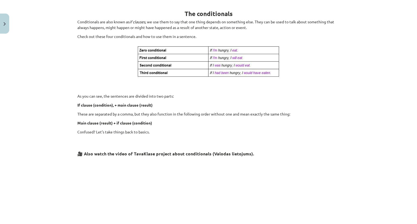
click at [50, 165] on div "Mācību tēma: Angļu valoda i - 10.klase 1.ieskaites mācību materiāls #6 📝 Topic …" at bounding box center [208, 112] width 417 height 224
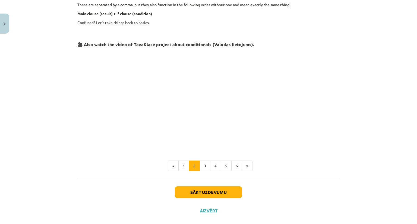
scroll to position [215, 0]
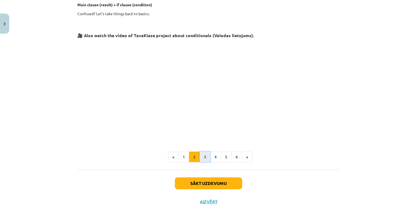
click at [201, 160] on button "3" at bounding box center [205, 157] width 11 height 11
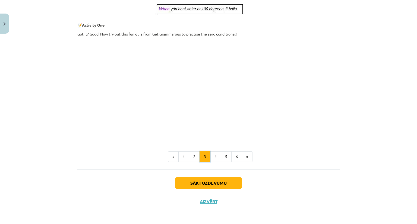
scroll to position [219, 0]
click at [210, 158] on button "4" at bounding box center [215, 156] width 11 height 11
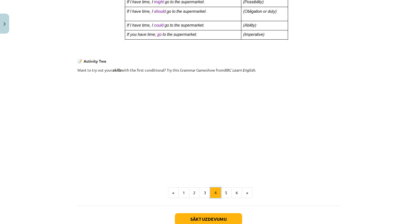
scroll to position [338, 0]
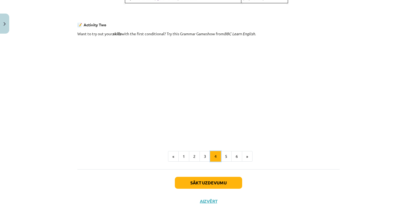
click at [218, 156] on button "4" at bounding box center [215, 156] width 11 height 11
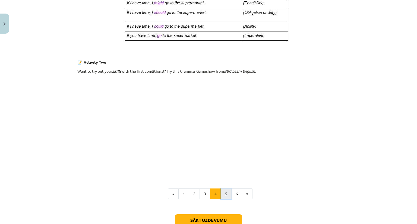
click at [225, 191] on button "5" at bounding box center [226, 194] width 11 height 11
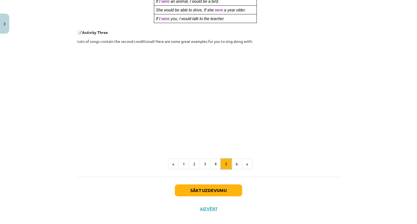
scroll to position [274, 0]
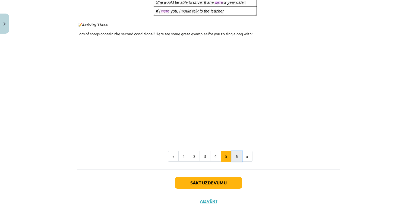
click at [233, 158] on button "6" at bounding box center [236, 156] width 11 height 11
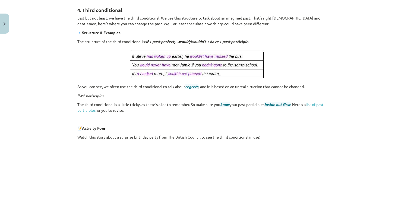
scroll to position [200, 0]
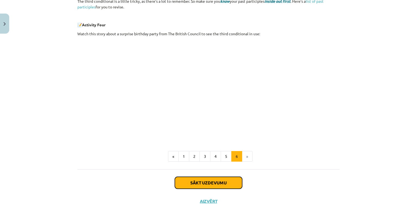
click at [209, 182] on button "Sākt uzdevumu" at bounding box center [208, 183] width 67 height 12
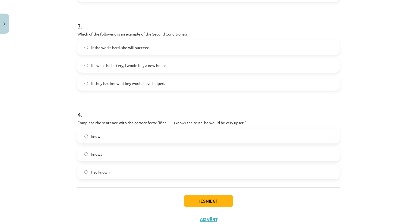
scroll to position [275, 0]
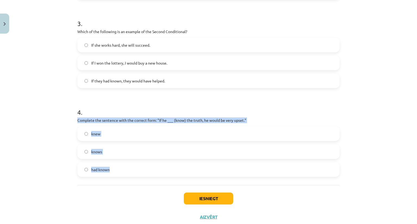
drag, startPoint x: 75, startPoint y: 120, endPoint x: 114, endPoint y: 168, distance: 62.0
click at [114, 168] on div "4 . Complete the sentence with the correct form: "If he ___ (know) the truth, h…" at bounding box center [208, 138] width 262 height 78
copy div "Complete the sentence with the correct form: "If he ___ (know) the truth, he wo…"
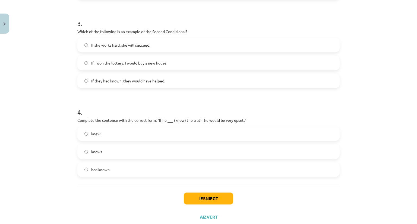
click at [42, 86] on div "Mācību tēma: Angļu valoda i - 10.klase 1.ieskaites mācību materiāls #6 📝 Topic …" at bounding box center [208, 112] width 417 height 224
click at [222, 196] on button "Iesniegt" at bounding box center [208, 199] width 49 height 12
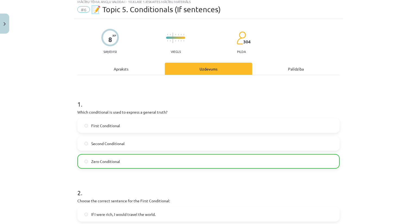
scroll to position [4, 0]
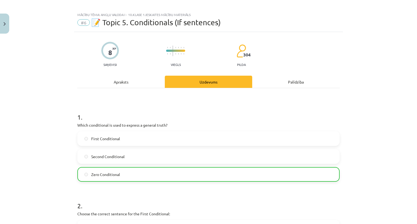
click at [124, 78] on div "Apraksts" at bounding box center [120, 82] width 87 height 12
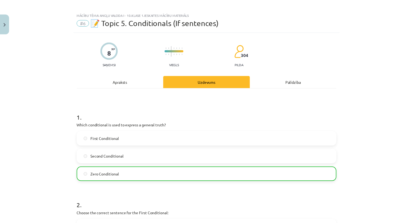
scroll to position [14, 0]
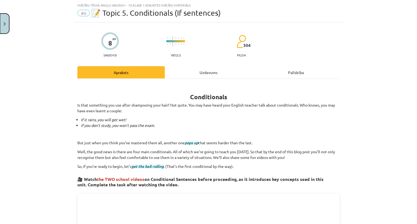
click at [1, 25] on button "Close" at bounding box center [4, 24] width 9 height 20
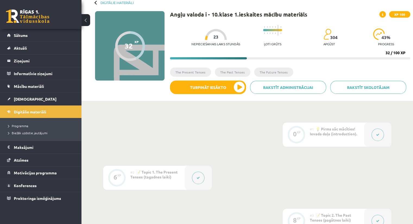
scroll to position [0, 0]
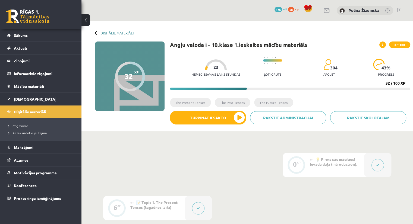
click at [124, 33] on link "Digitālie materiāli" at bounding box center [116, 33] width 33 height 4
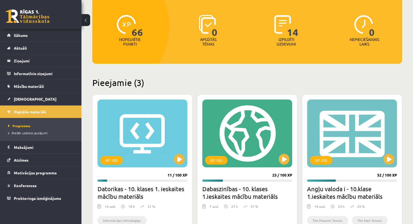
scroll to position [74, 0]
